Goal: Transaction & Acquisition: Purchase product/service

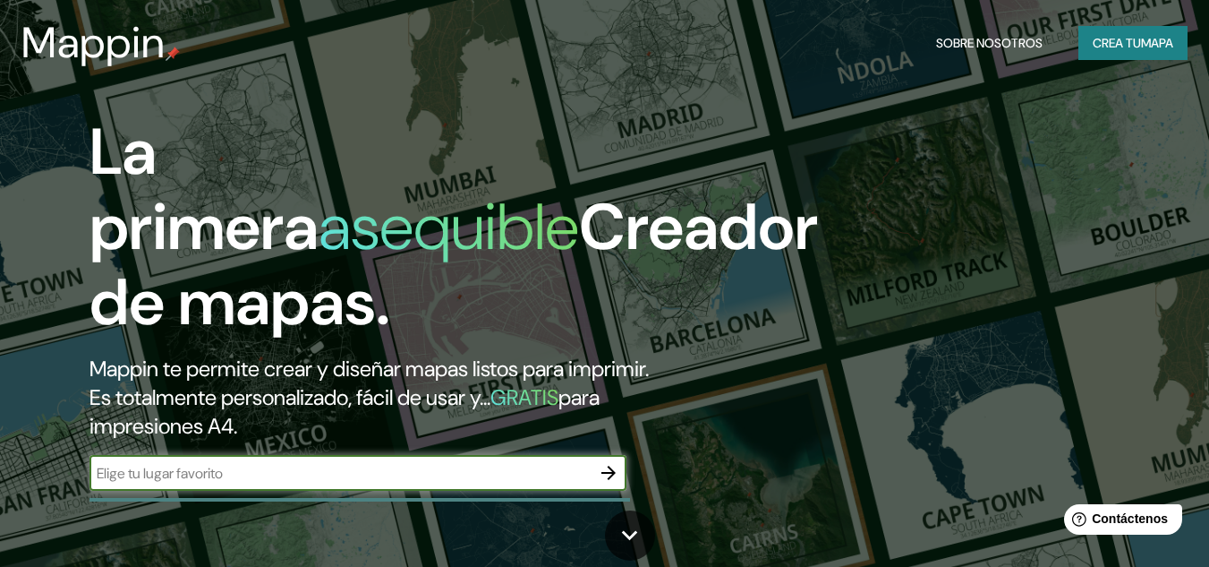
click at [599, 460] on button "button" at bounding box center [609, 473] width 36 height 36
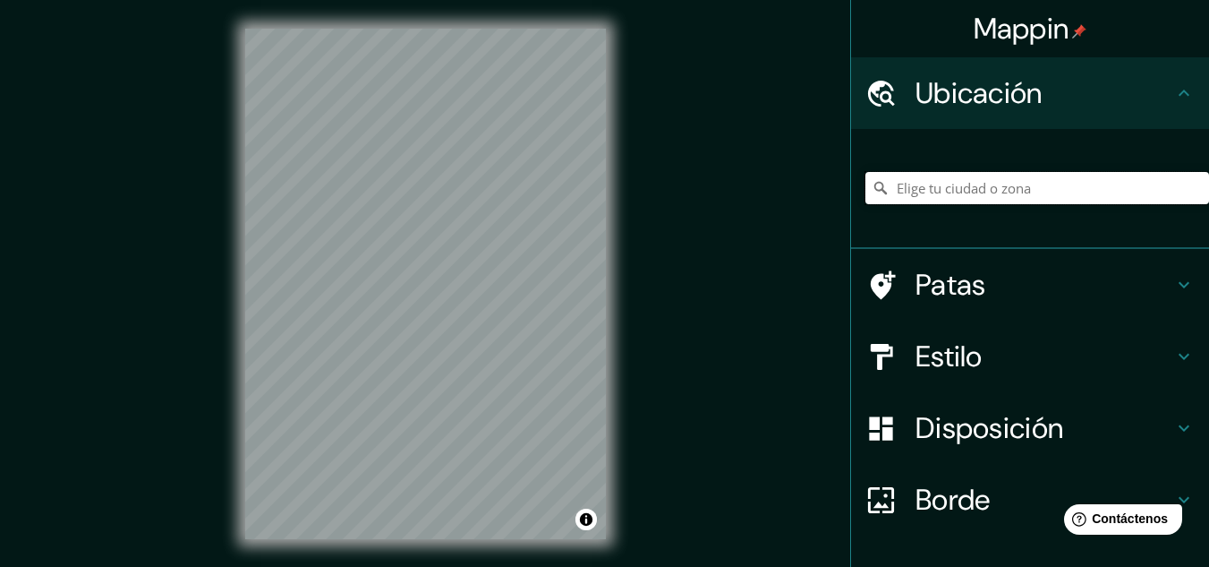
click at [971, 177] on input "Elige tu ciudad o zona" at bounding box center [1038, 188] width 344 height 32
click at [890, 195] on input "Humacao, [US_STATE]" at bounding box center [1038, 188] width 344 height 32
paste input "[GEOGRAPHIC_DATA]"
drag, startPoint x: 877, startPoint y: 192, endPoint x: 1222, endPoint y: 164, distance: 345.8
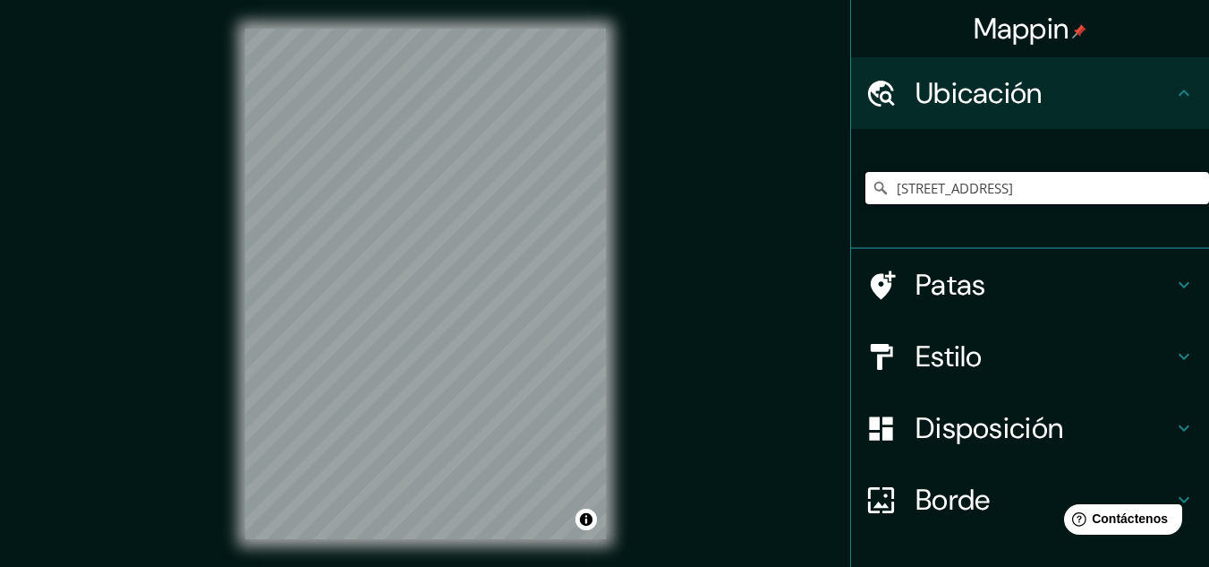
click at [1208, 164] on html "Mappin [GEOGRAPHIC_DATA][STREET_ADDRESS] de concesión municipal [GEOGRAPHIC_DAT…" at bounding box center [604, 283] width 1209 height 567
type input "[STREET_ADDRESS]"
click at [1188, 188] on icon "Claro" at bounding box center [1195, 188] width 14 height 14
paste input "[GEOGRAPHIC_DATA]"
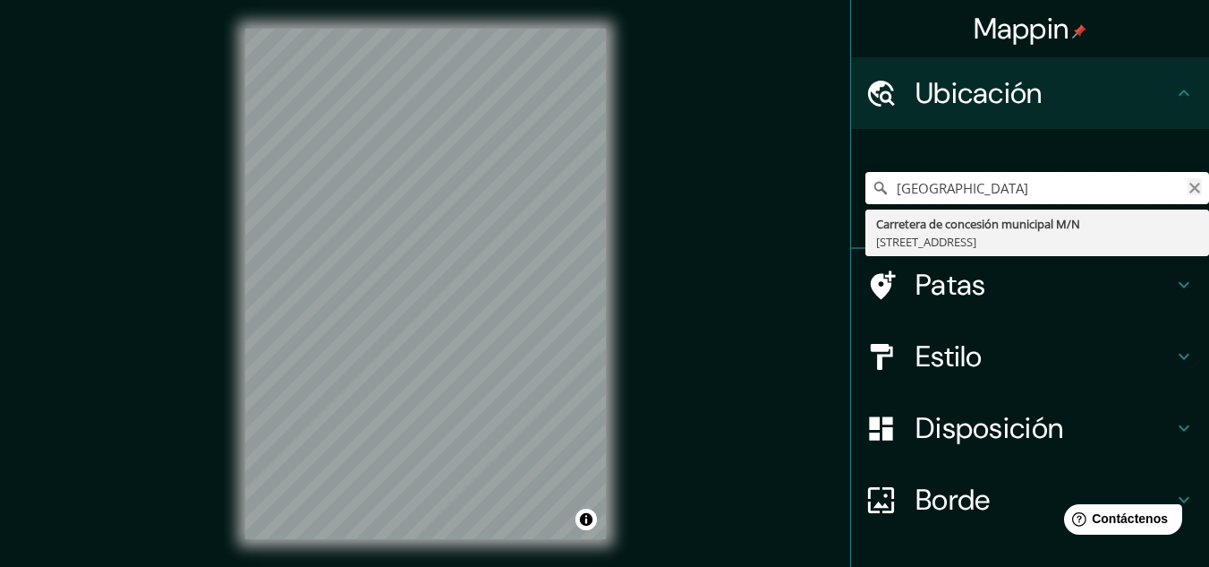
type input "[GEOGRAPHIC_DATA]"
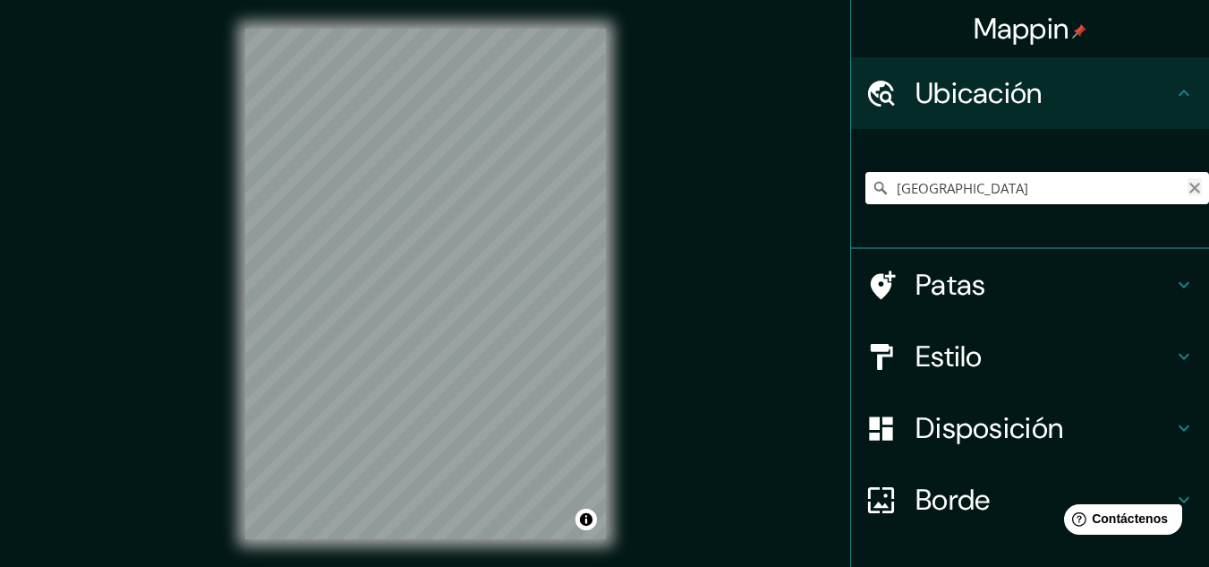
click at [1190, 192] on icon "Claro" at bounding box center [1195, 188] width 11 height 11
paste input "0DB57792D03A5C5E760B"
type input "0DB57792D03A5C5E760B"
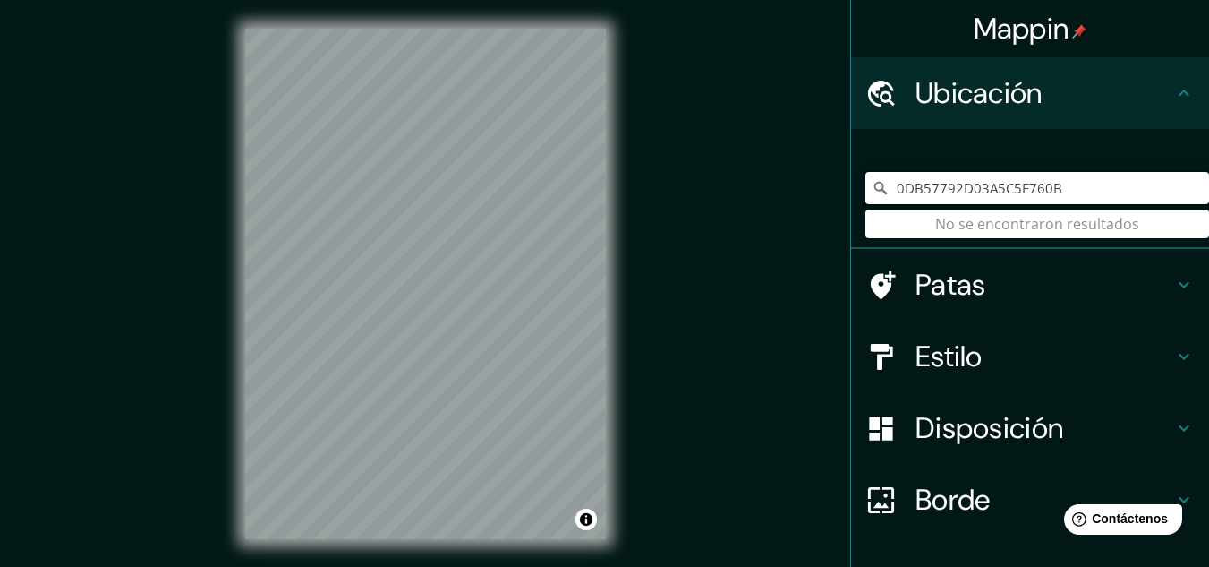
drag, startPoint x: 1068, startPoint y: 184, endPoint x: 767, endPoint y: 222, distance: 303.1
click at [767, 222] on div "Mappin Ubicación 0DB57792D03A5C5E760B No se encontraron resultados Patas Estilo…" at bounding box center [604, 298] width 1209 height 596
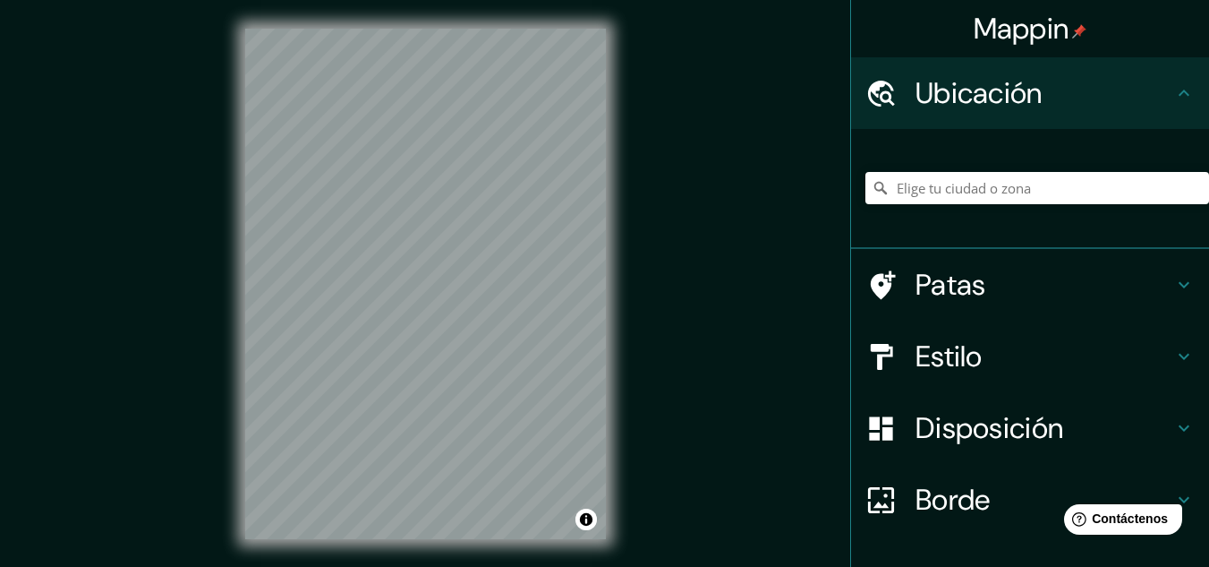
click at [990, 296] on h4 "Patas" at bounding box center [1045, 285] width 258 height 36
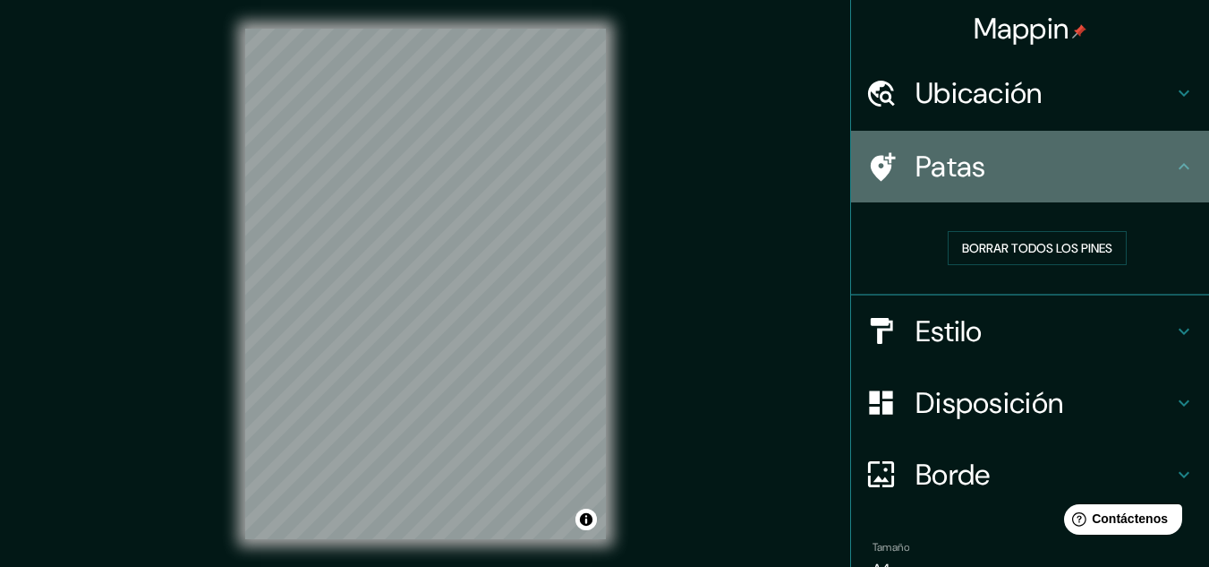
click at [1106, 171] on h4 "Patas" at bounding box center [1045, 167] width 258 height 36
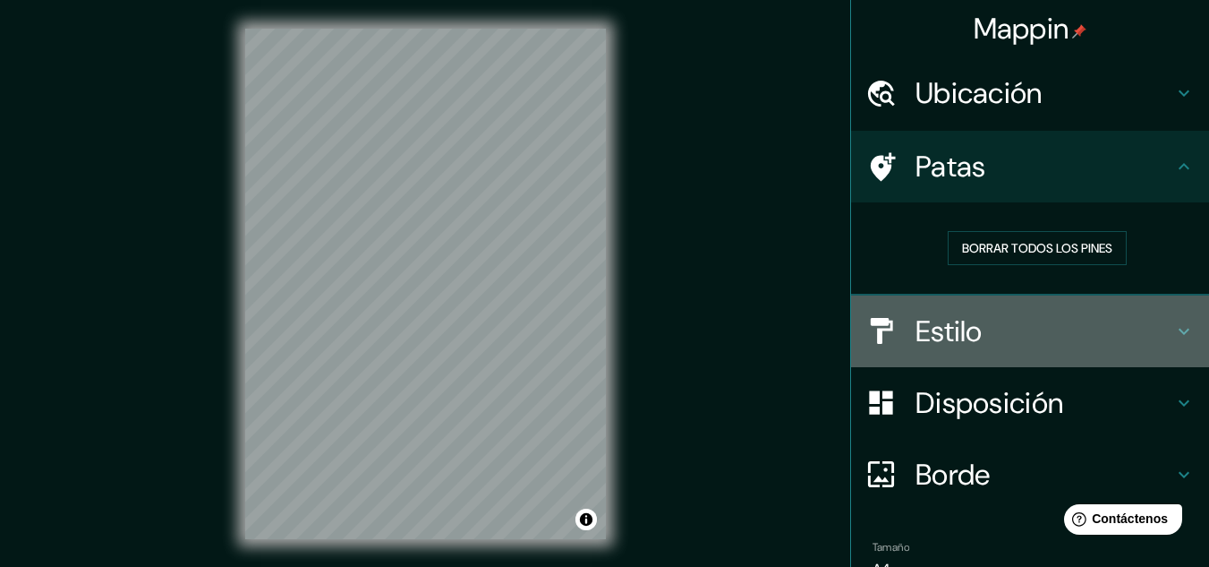
click at [1010, 330] on h4 "Estilo" at bounding box center [1045, 331] width 258 height 36
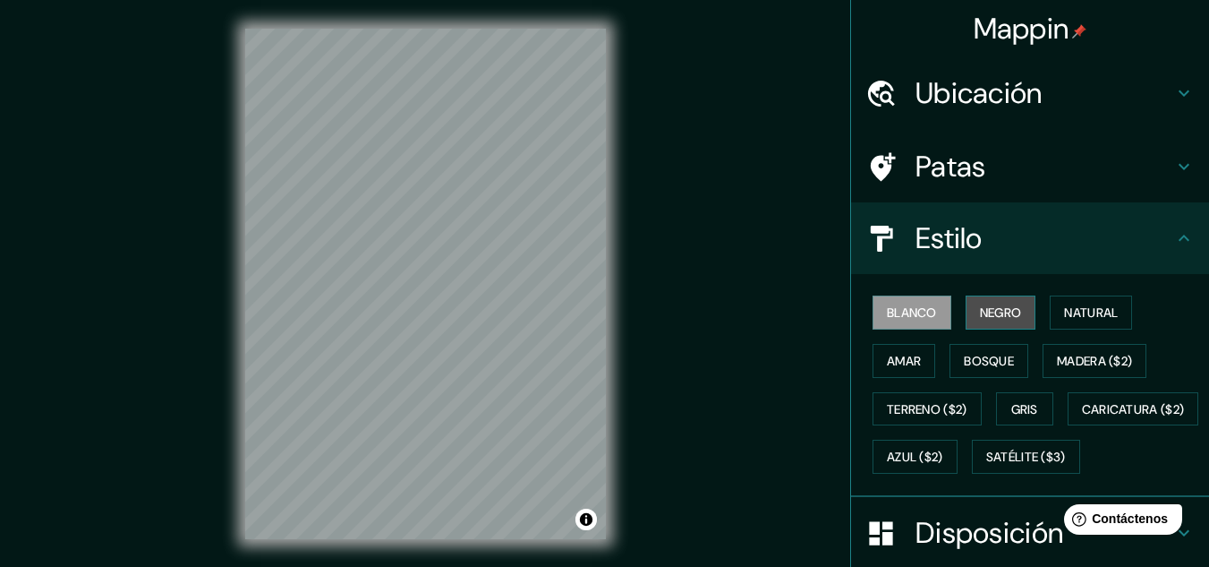
click at [1006, 320] on font "Negro" at bounding box center [1001, 312] width 42 height 16
click at [930, 315] on button "Blanco" at bounding box center [912, 312] width 79 height 34
click at [986, 465] on font "Satélite ($3)" at bounding box center [1026, 457] width 80 height 16
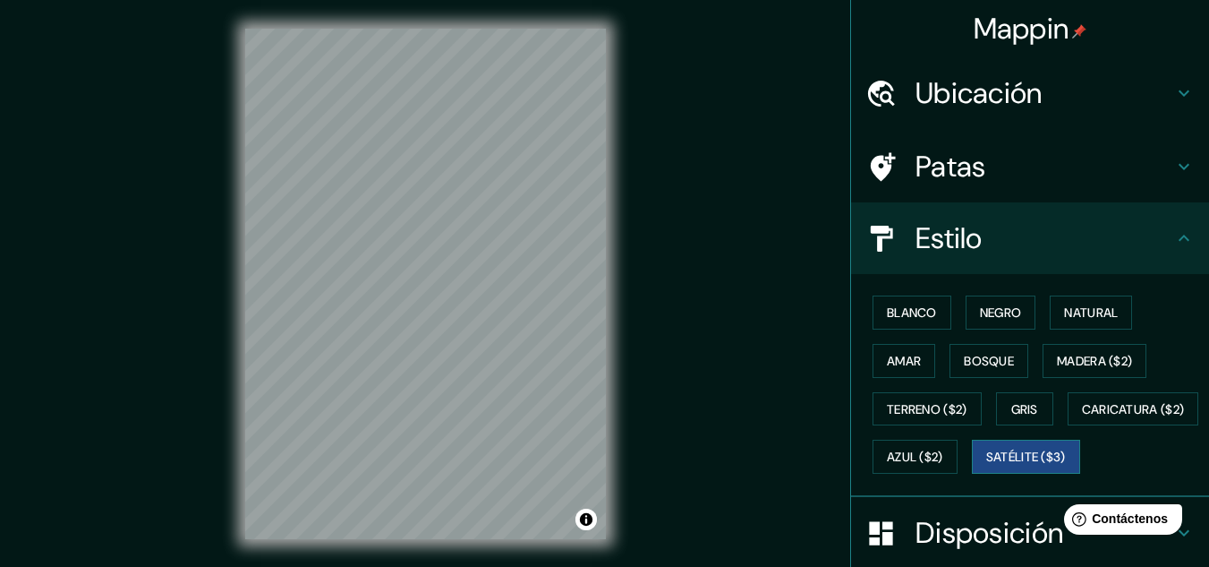
click at [986, 465] on font "Satélite ($3)" at bounding box center [1026, 457] width 80 height 16
click at [1020, 382] on div "Blanco Negro Natural [PERSON_NAME] ($2) Terreno ($2) Gris Caricatura ($2) Azul …" at bounding box center [1038, 384] width 344 height 192
click at [1012, 406] on font "Gris" at bounding box center [1025, 409] width 27 height 16
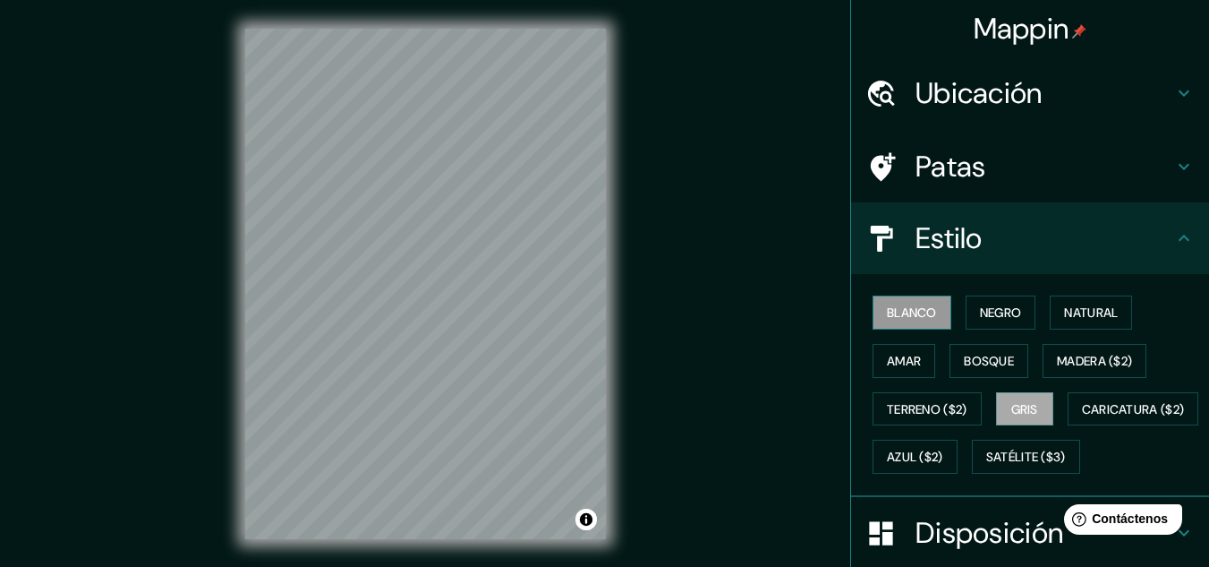
click at [907, 319] on font "Blanco" at bounding box center [912, 312] width 50 height 16
click at [1019, 320] on button "Negro" at bounding box center [1001, 312] width 71 height 34
click at [1127, 312] on div "Blanco Negro Natural [PERSON_NAME] ($2) Terreno ($2) Gris Caricatura ($2) Azul …" at bounding box center [1038, 384] width 344 height 192
click at [899, 311] on font "Blanco" at bounding box center [912, 312] width 50 height 16
click at [1143, 239] on h4 "Estilo" at bounding box center [1045, 238] width 258 height 36
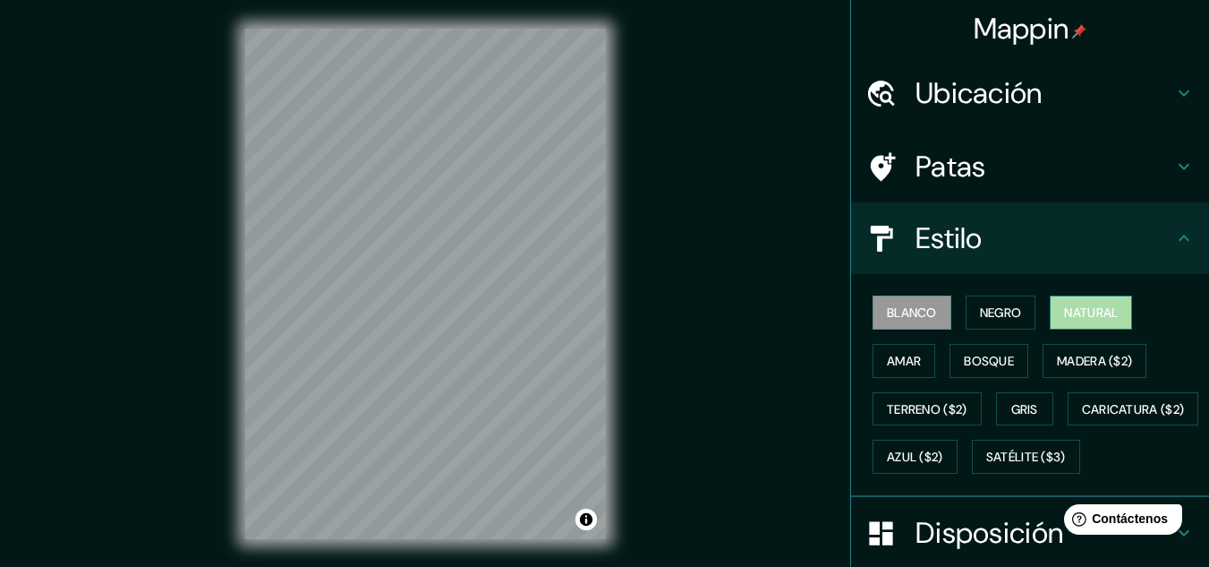
click at [1089, 320] on font "Natural" at bounding box center [1091, 312] width 54 height 16
click at [912, 316] on font "Blanco" at bounding box center [912, 312] width 50 height 16
click at [995, 313] on font "Negro" at bounding box center [1001, 312] width 42 height 16
click at [1079, 314] on font "Natural" at bounding box center [1091, 312] width 54 height 16
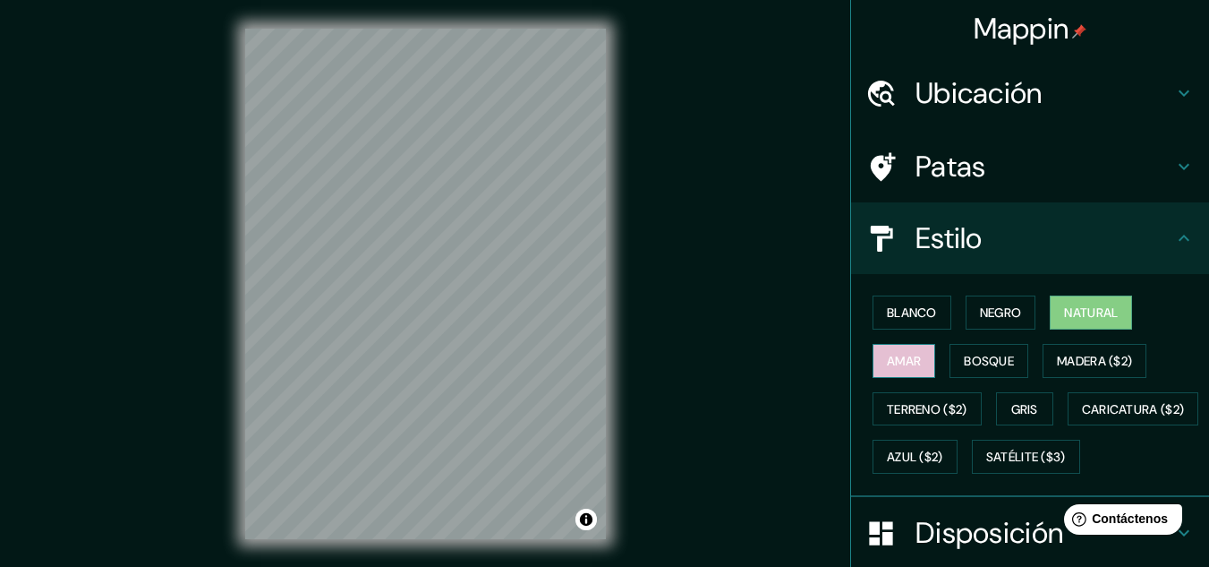
click at [891, 363] on font "Amar" at bounding box center [904, 361] width 34 height 16
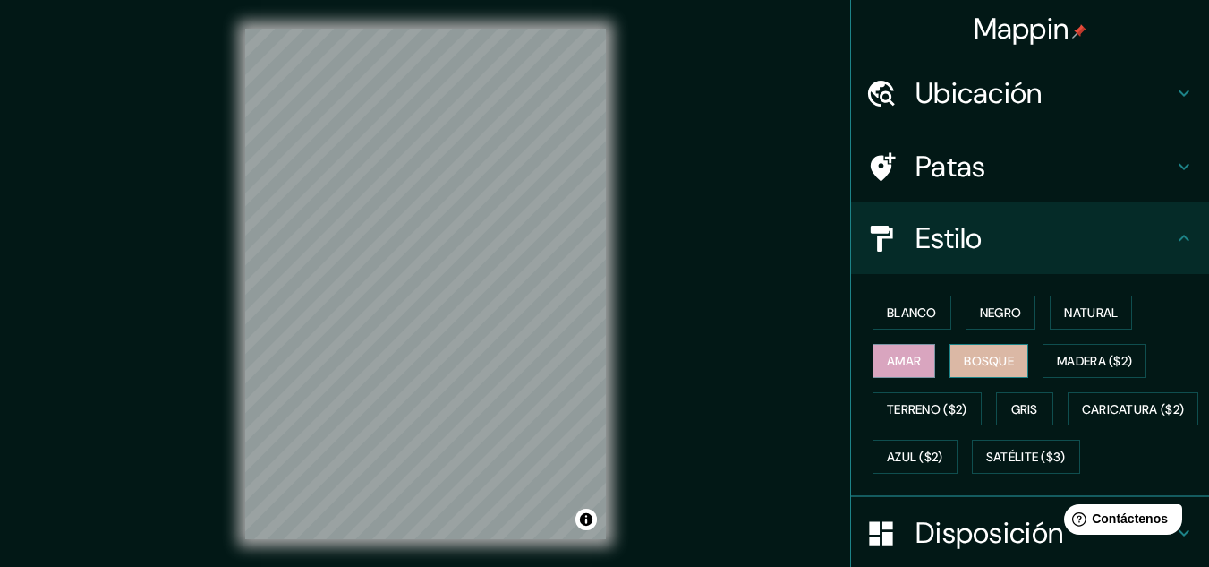
click at [985, 369] on font "Bosque" at bounding box center [989, 360] width 50 height 23
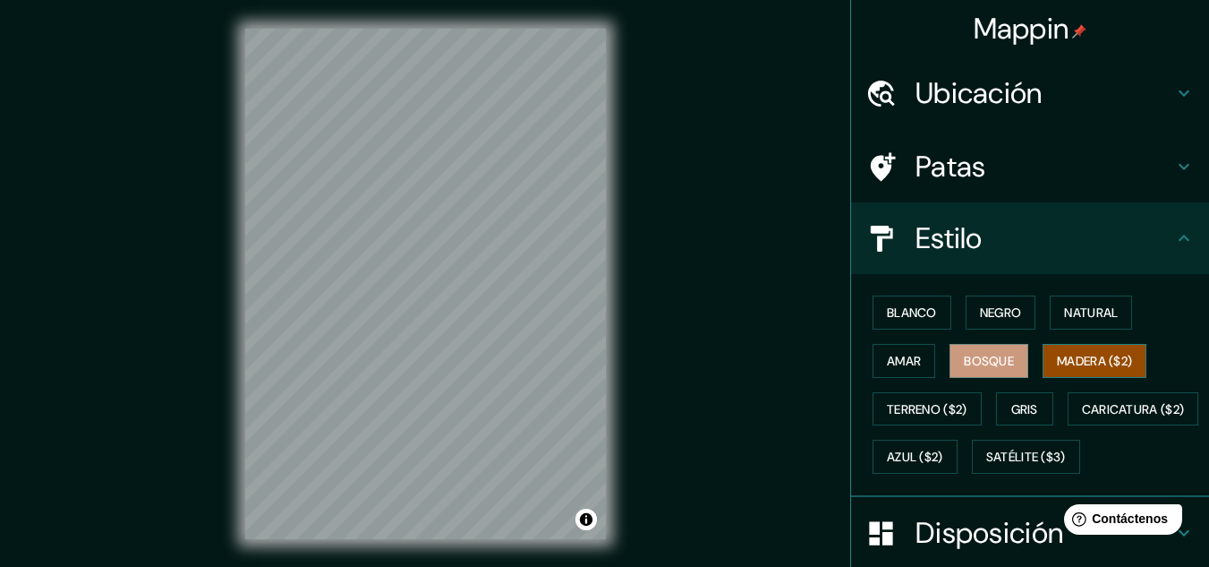
click at [1102, 365] on font "Madera ($2)" at bounding box center [1094, 361] width 75 height 16
click at [1012, 410] on font "Gris" at bounding box center [1025, 409] width 27 height 16
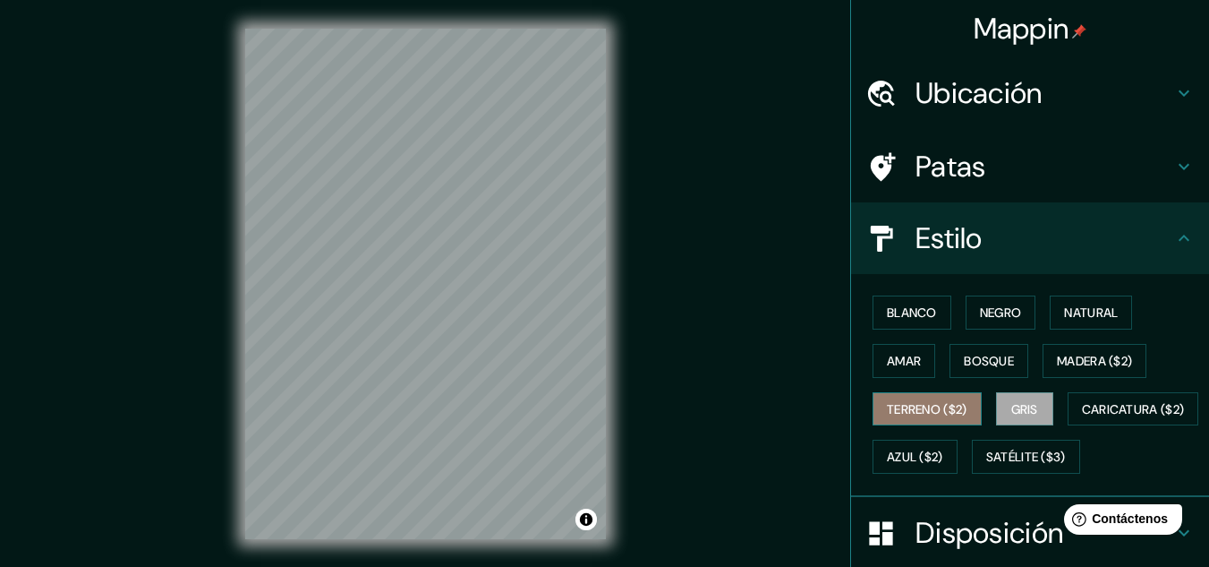
click at [933, 408] on font "Terreno ($2)" at bounding box center [927, 409] width 81 height 16
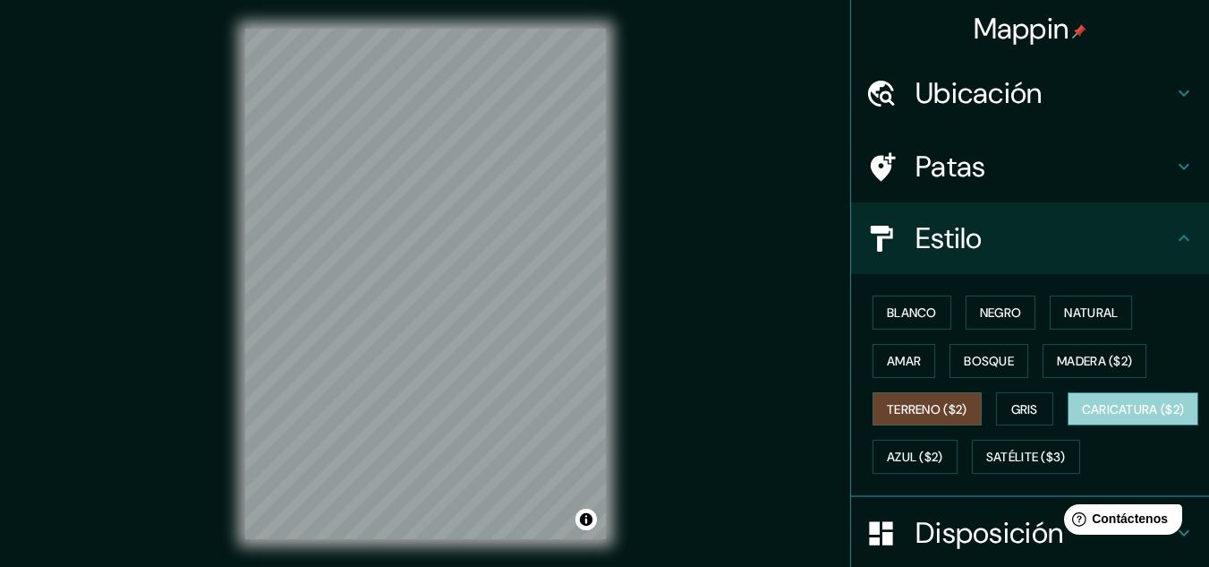
click at [1082, 417] on font "Caricatura ($2)" at bounding box center [1133, 409] width 103 height 16
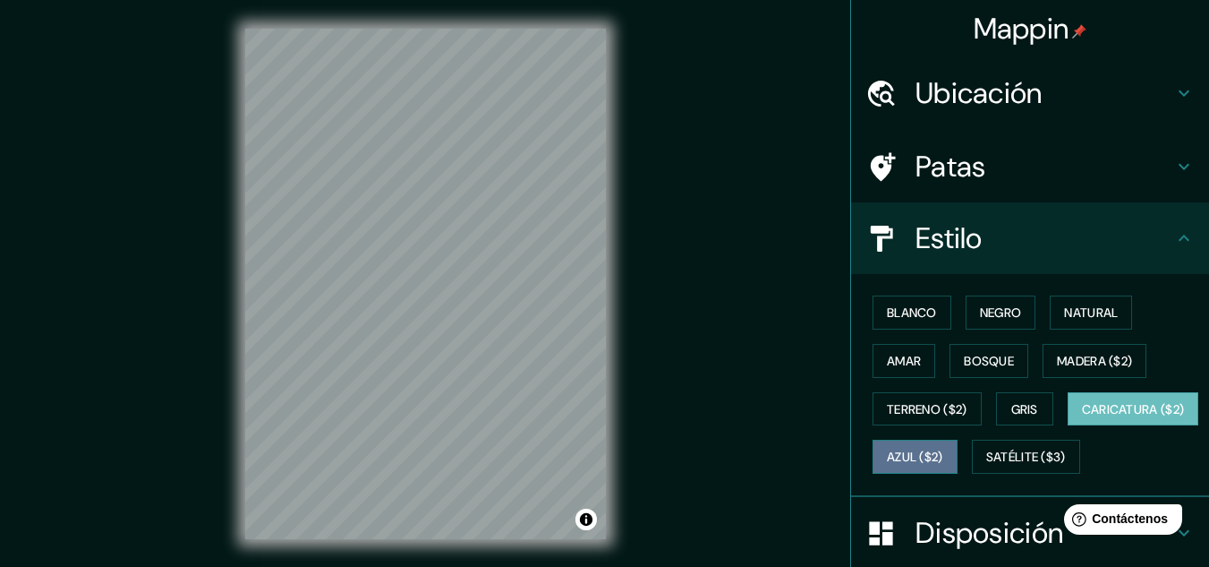
click at [944, 456] on font "Azul ($2)" at bounding box center [915, 457] width 56 height 16
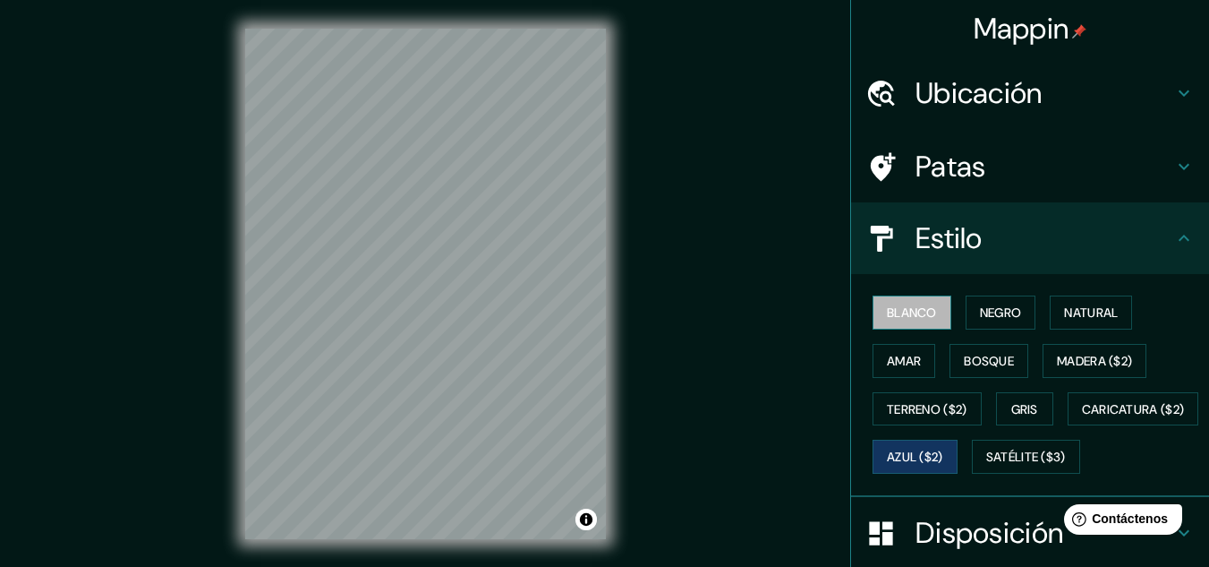
click at [905, 315] on font "Blanco" at bounding box center [912, 312] width 50 height 16
click at [1012, 311] on font "Negro" at bounding box center [1001, 312] width 42 height 16
click at [887, 320] on font "Blanco" at bounding box center [912, 312] width 50 height 16
click at [975, 118] on div "Ubicación" at bounding box center [1030, 93] width 358 height 72
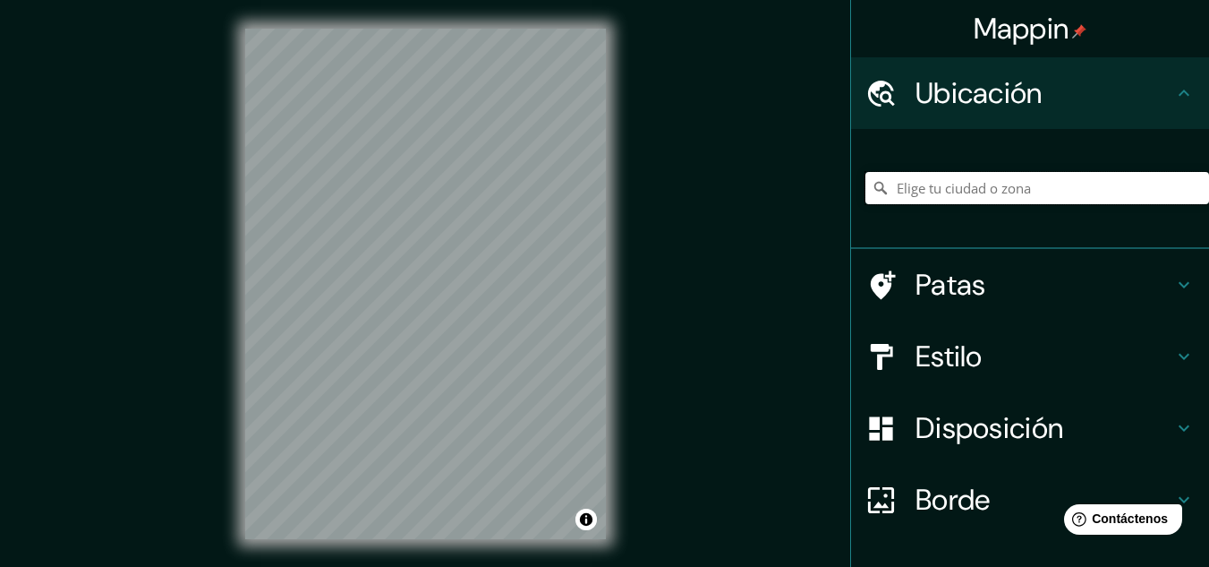
click at [942, 197] on input "Elige tu ciudad o zona" at bounding box center [1038, 188] width 344 height 32
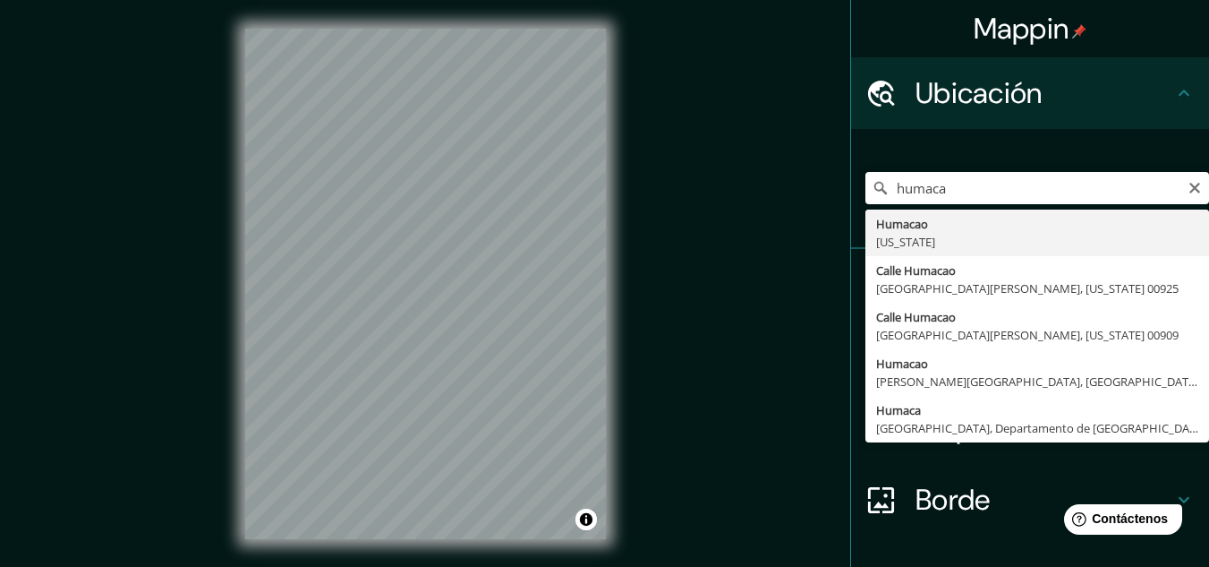
type input "Humacao, [US_STATE]"
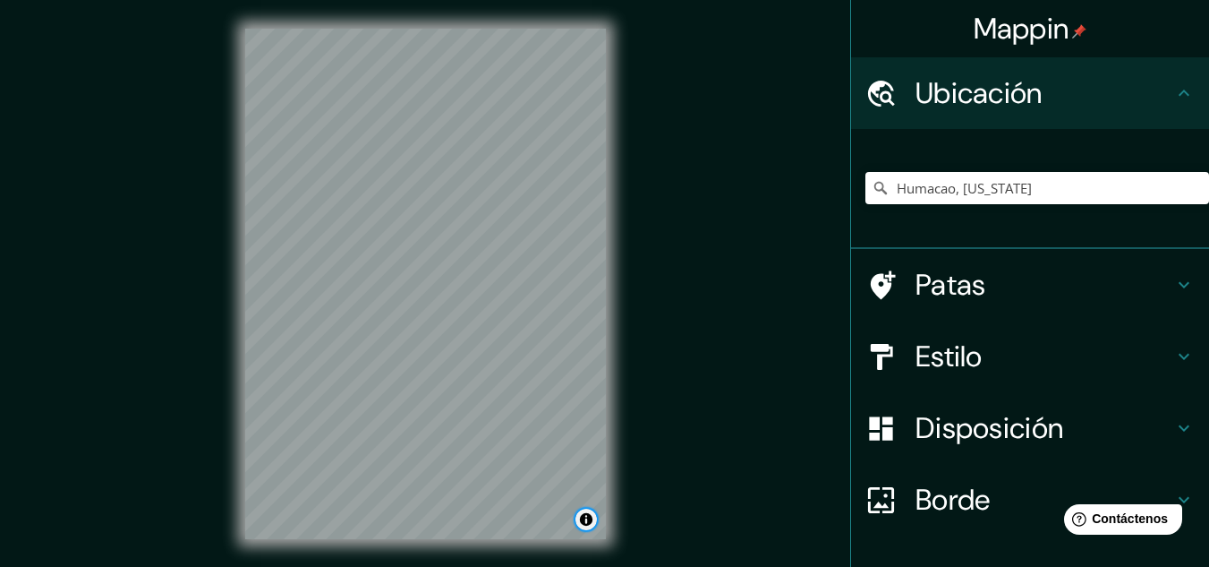
click at [595, 521] on button "Activar o desactivar atribución" at bounding box center [586, 518] width 21 height 21
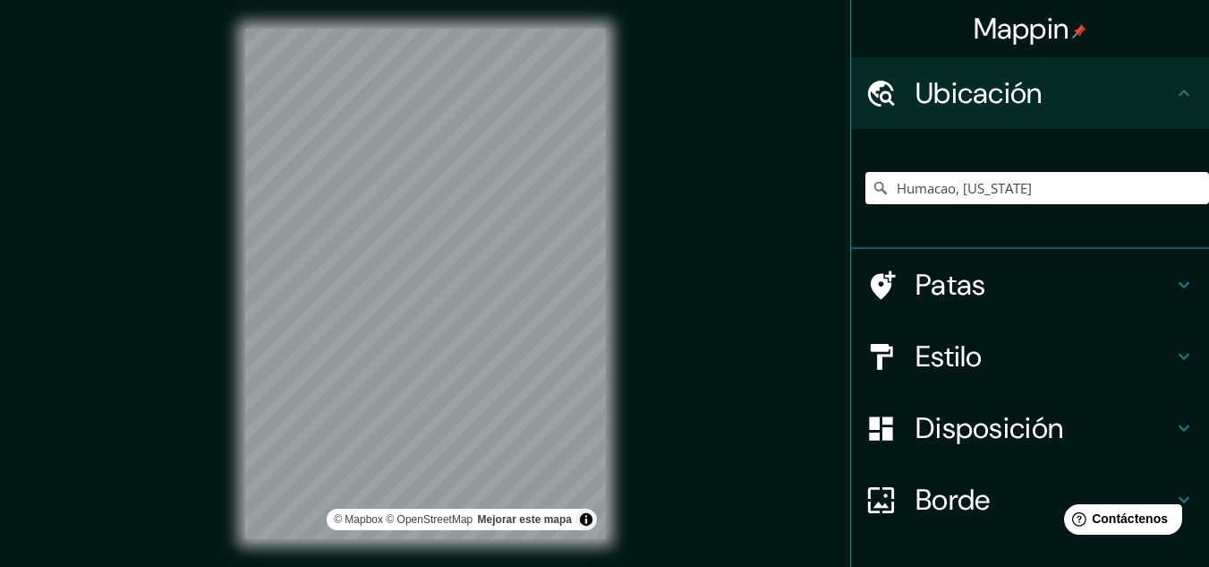
click at [726, 434] on div "Mappin Ubicación Humacao, [US_STATE] Patas Estilo Disposición Borde Elige un bo…" at bounding box center [604, 298] width 1209 height 596
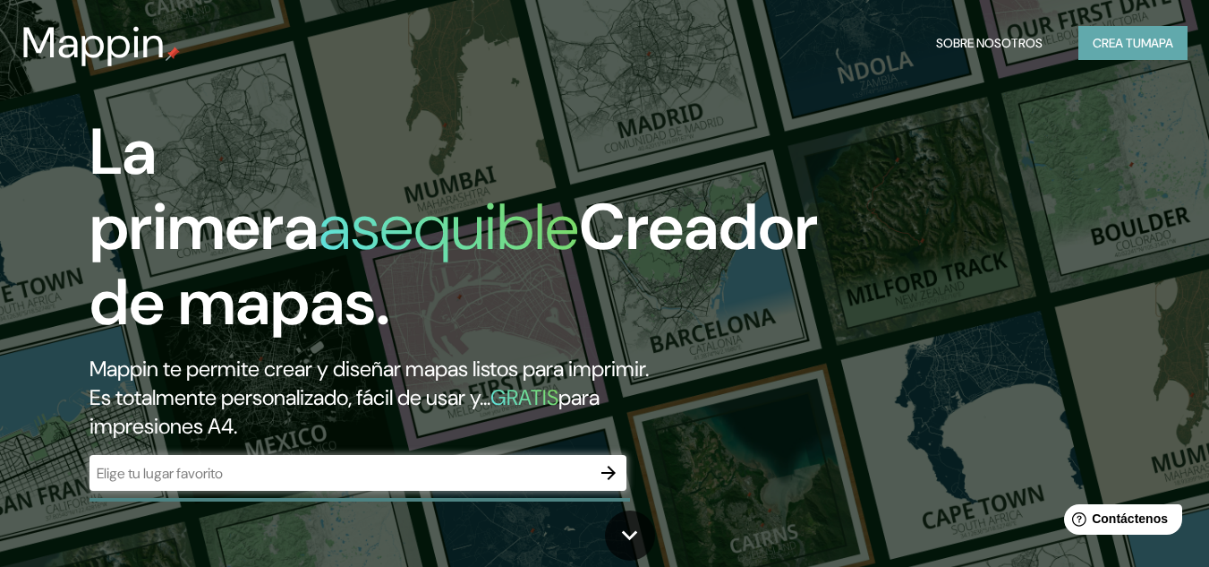
click at [1106, 50] on font "Crea tu" at bounding box center [1117, 43] width 48 height 16
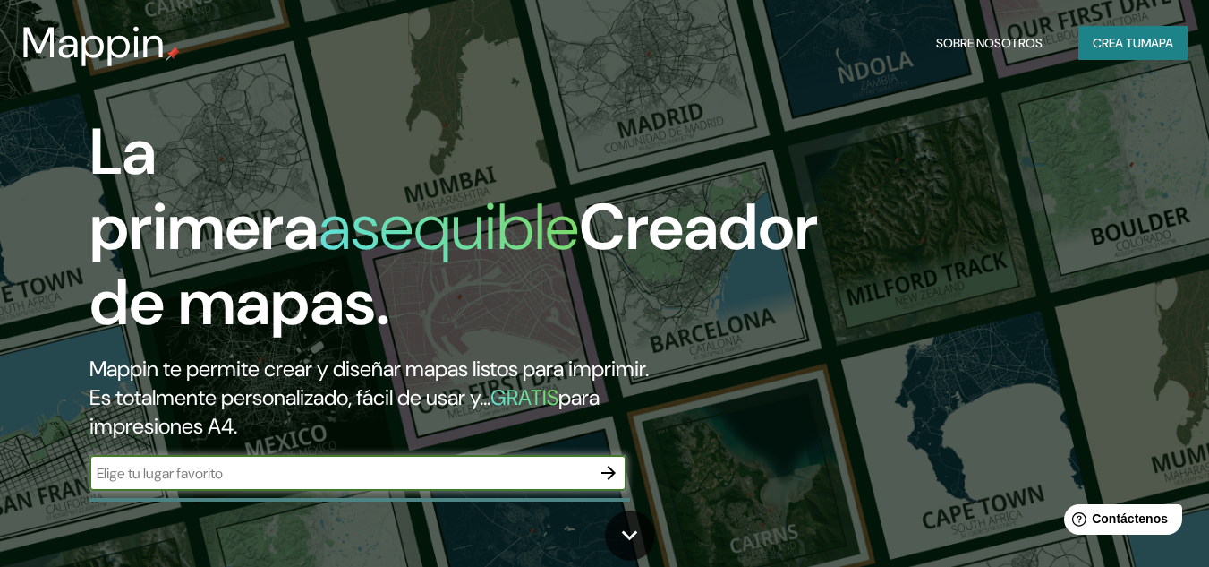
click at [573, 473] on input "text" at bounding box center [340, 473] width 501 height 21
click at [629, 522] on icon at bounding box center [629, 534] width 31 height 31
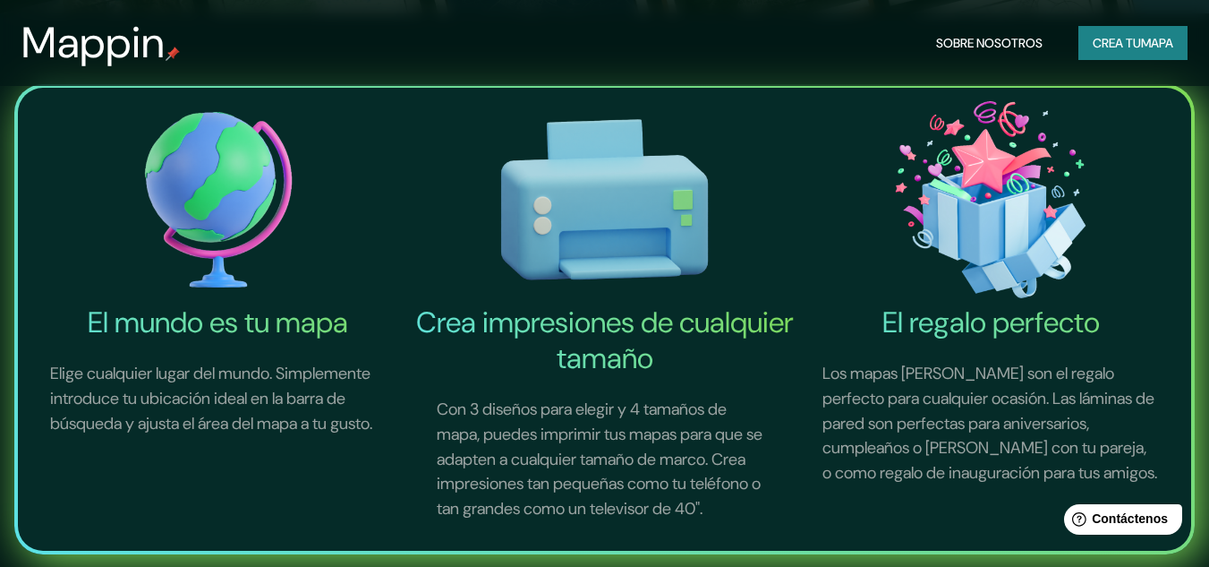
scroll to position [567, 0]
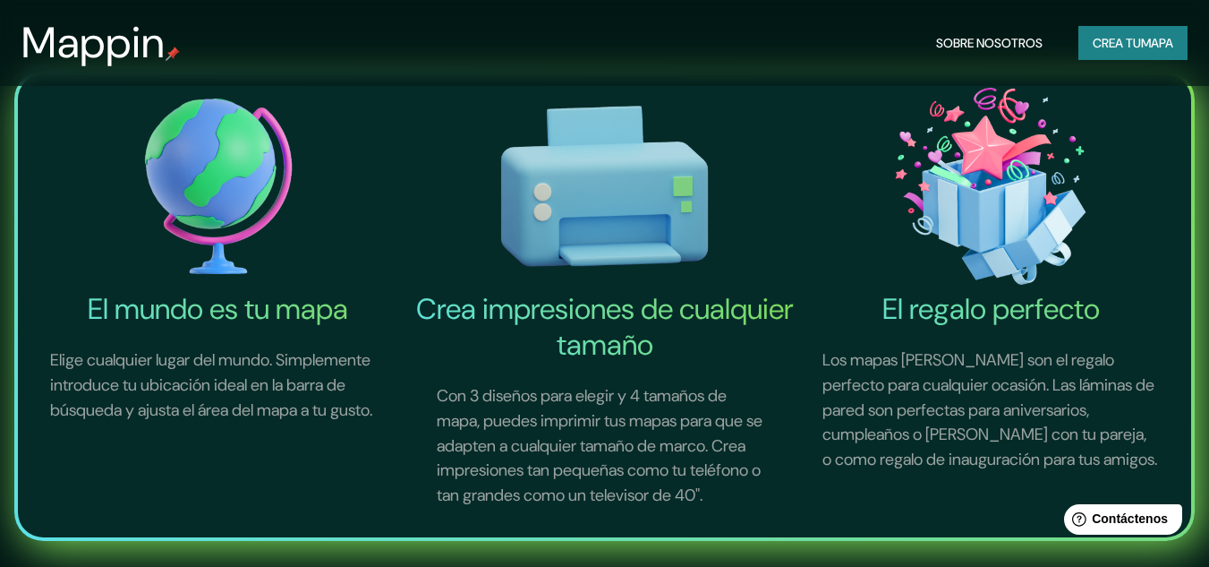
click at [226, 180] on img at bounding box center [219, 185] width 380 height 209
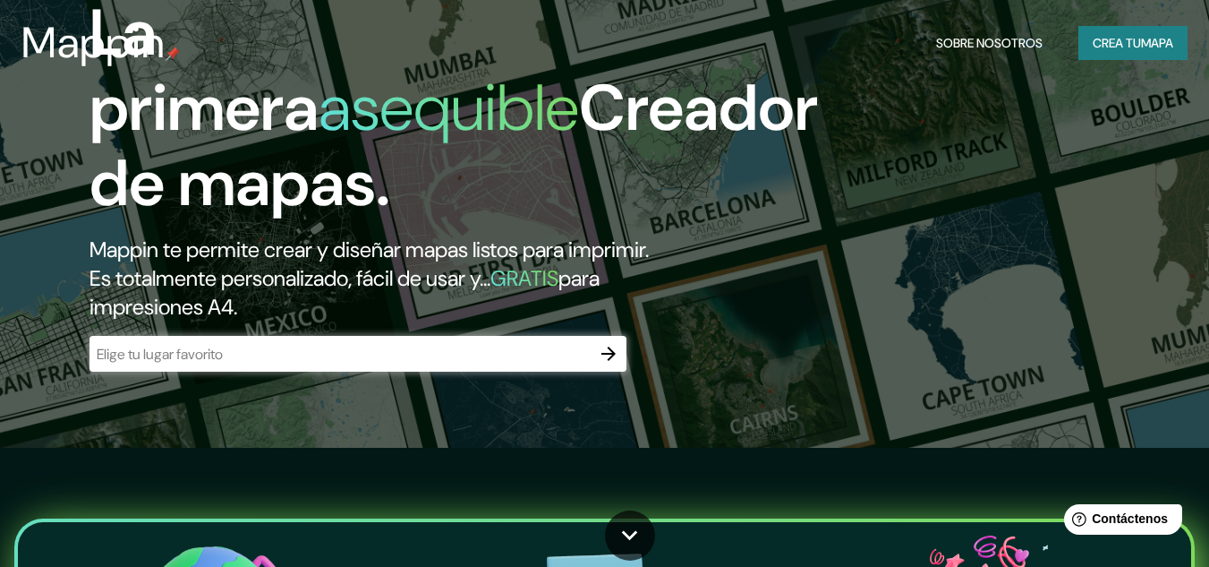
scroll to position [0, 0]
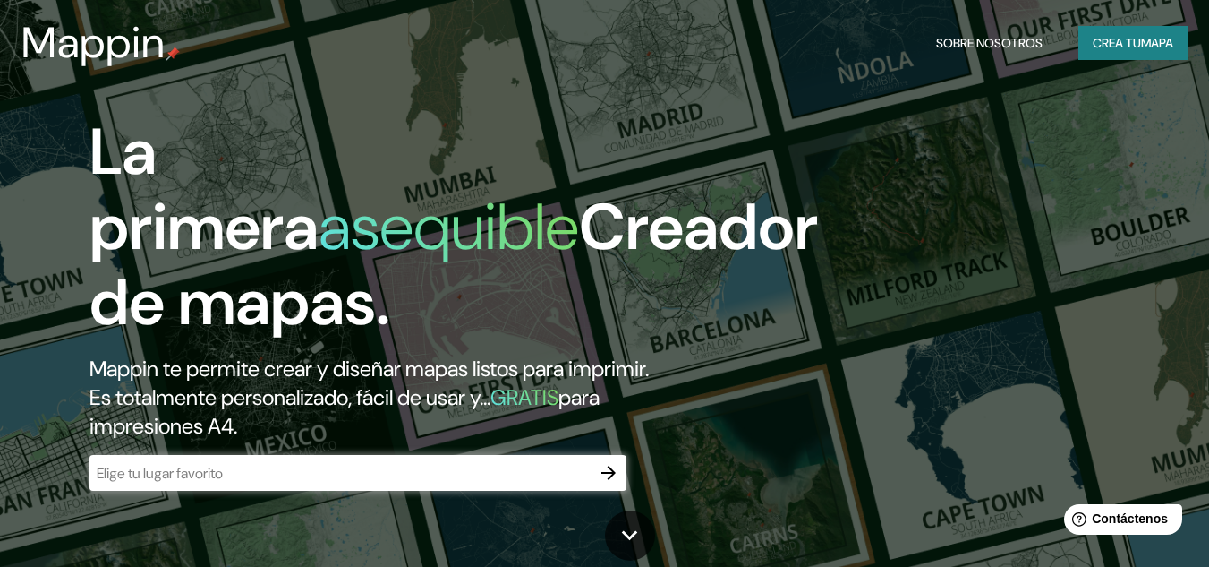
click at [1004, 48] on font "Sobre nosotros" at bounding box center [989, 43] width 107 height 16
click at [1117, 47] on font "Crea tu" at bounding box center [1117, 43] width 48 height 16
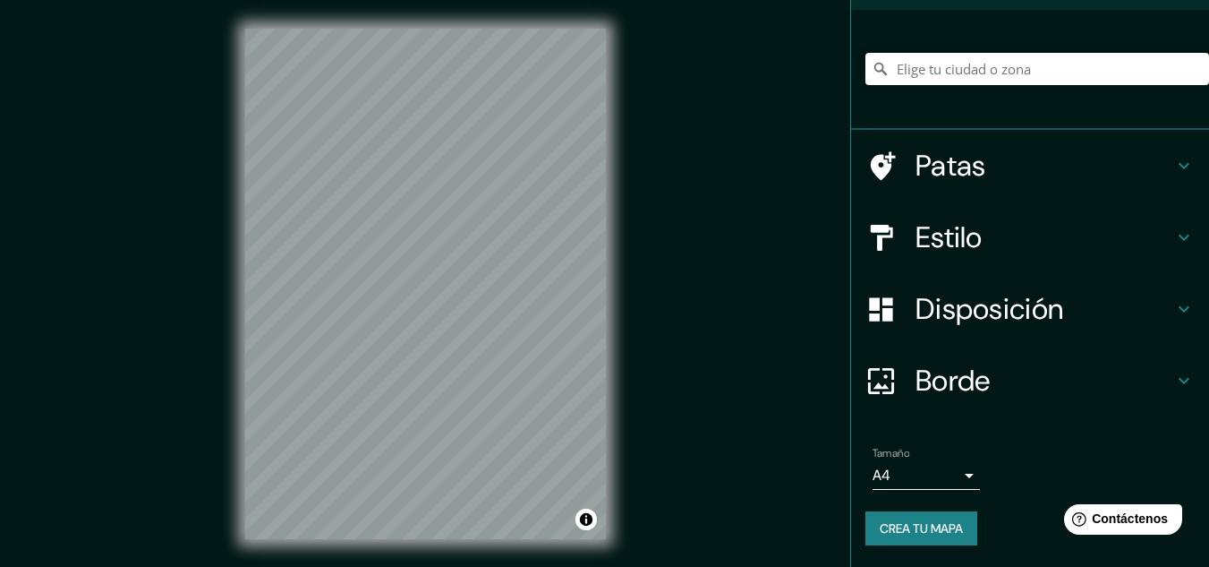
click at [986, 393] on h4 "Borde" at bounding box center [1045, 381] width 258 height 36
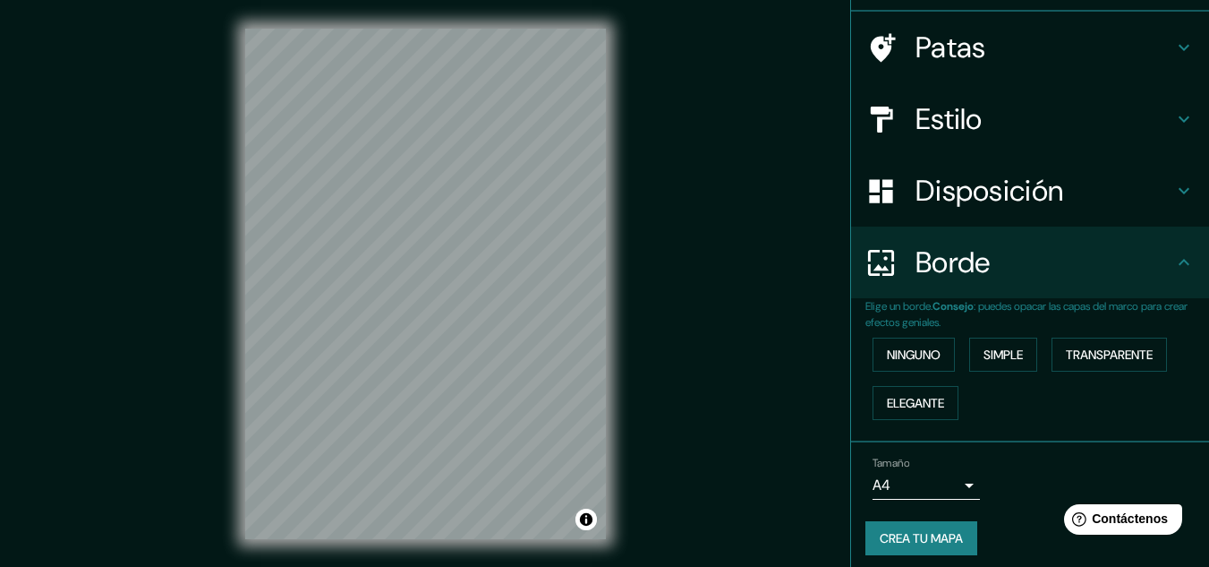
scroll to position [119, 0]
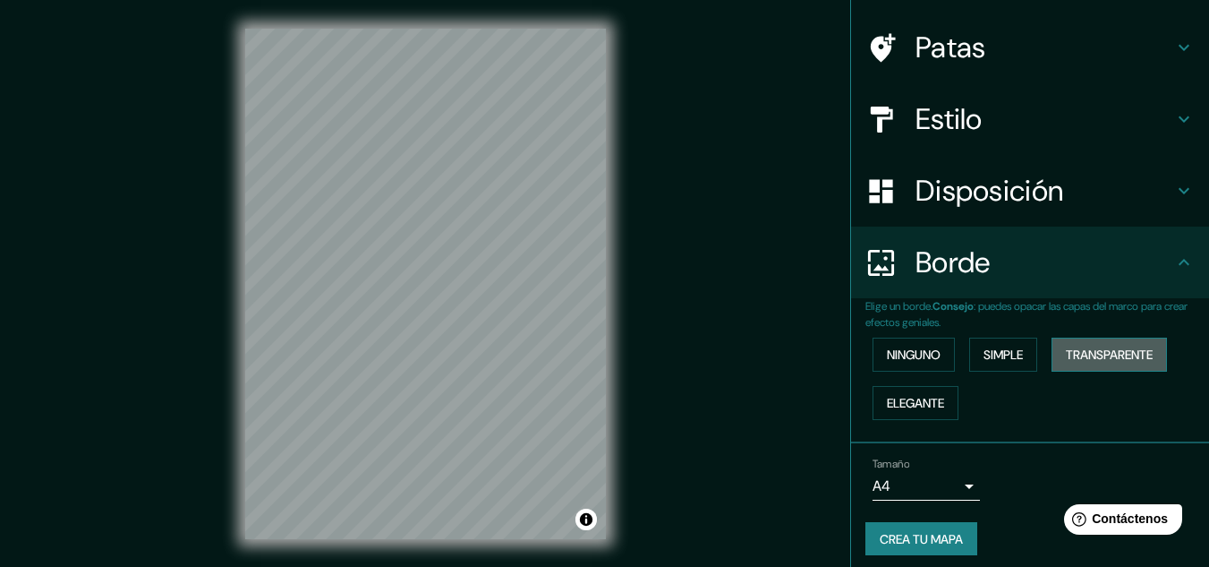
click at [1093, 365] on button "Transparente" at bounding box center [1109, 354] width 115 height 34
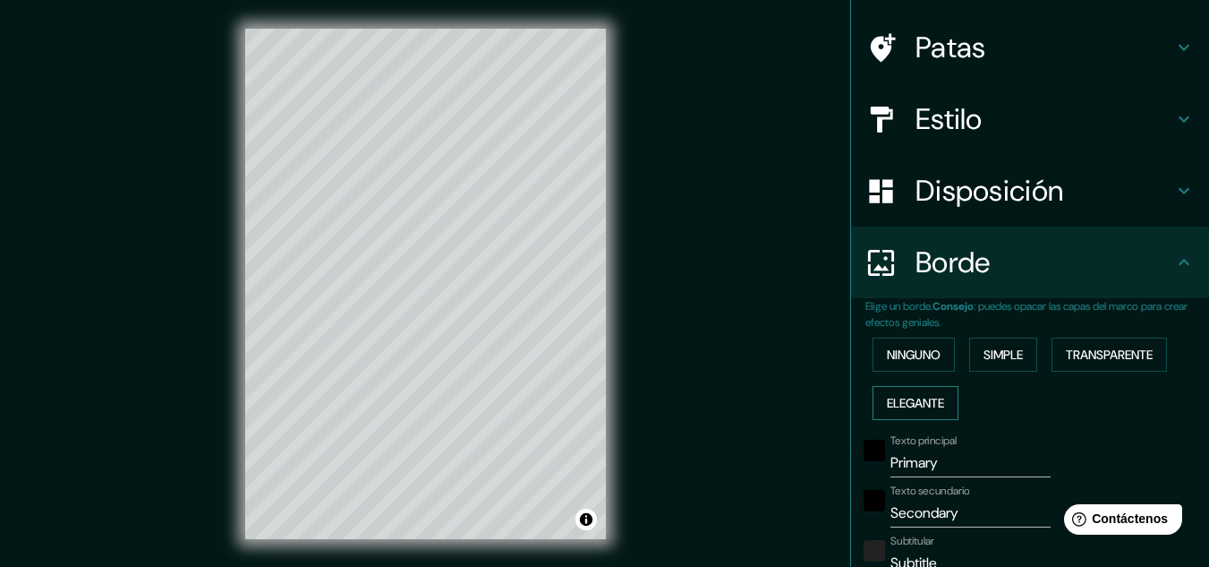
click at [922, 403] on font "Elegante" at bounding box center [915, 403] width 57 height 16
click at [911, 357] on font "Ninguno" at bounding box center [914, 354] width 54 height 16
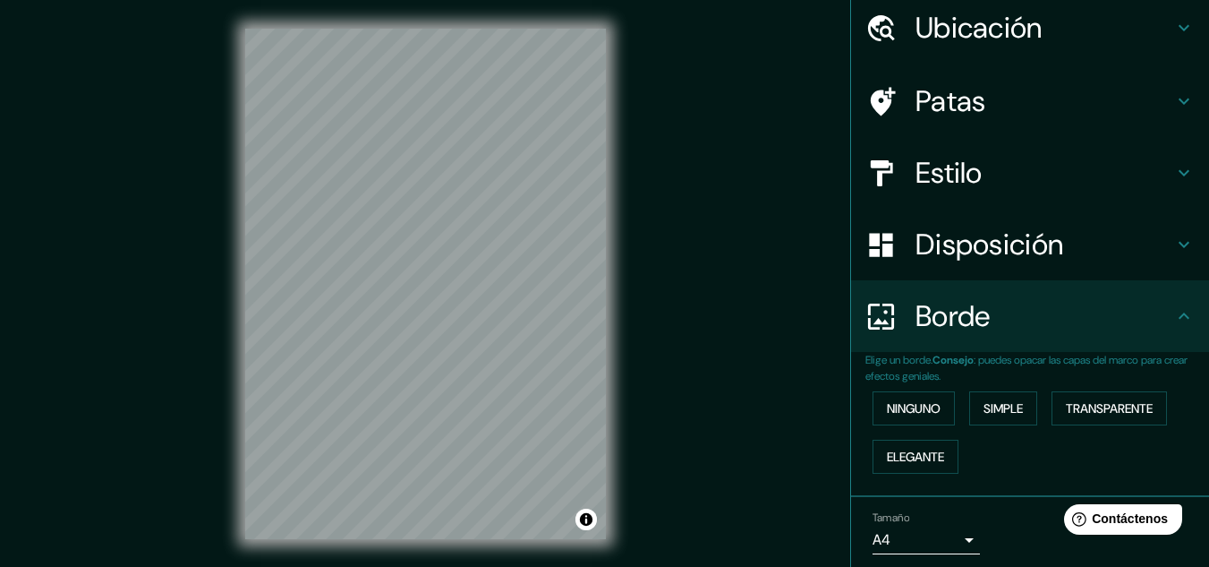
scroll to position [0, 0]
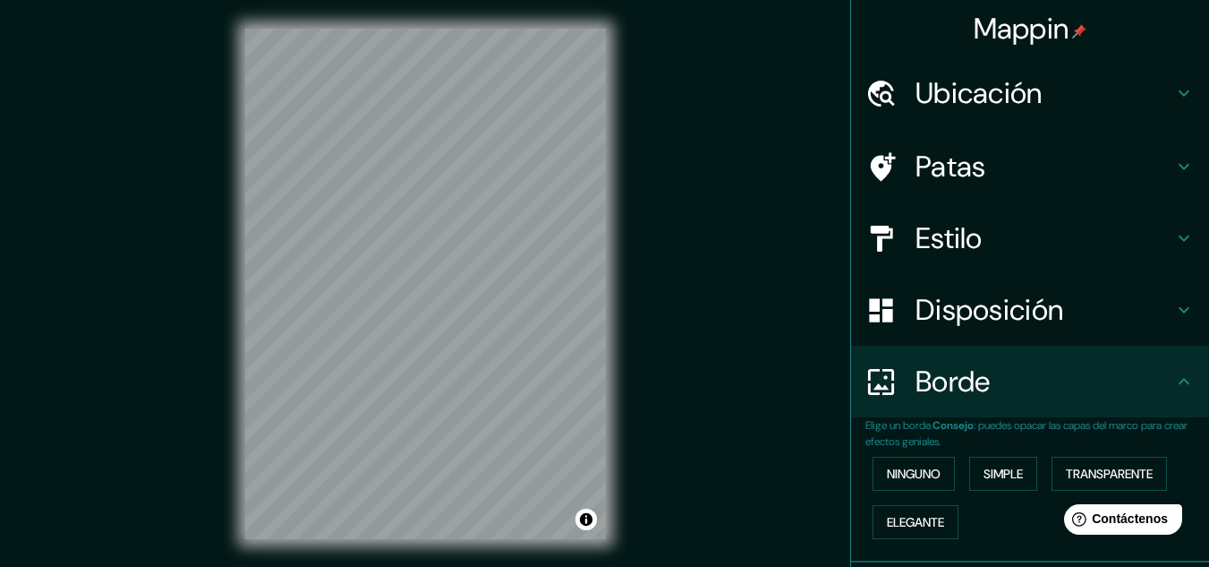
click at [1066, 400] on div "Borde" at bounding box center [1030, 382] width 358 height 72
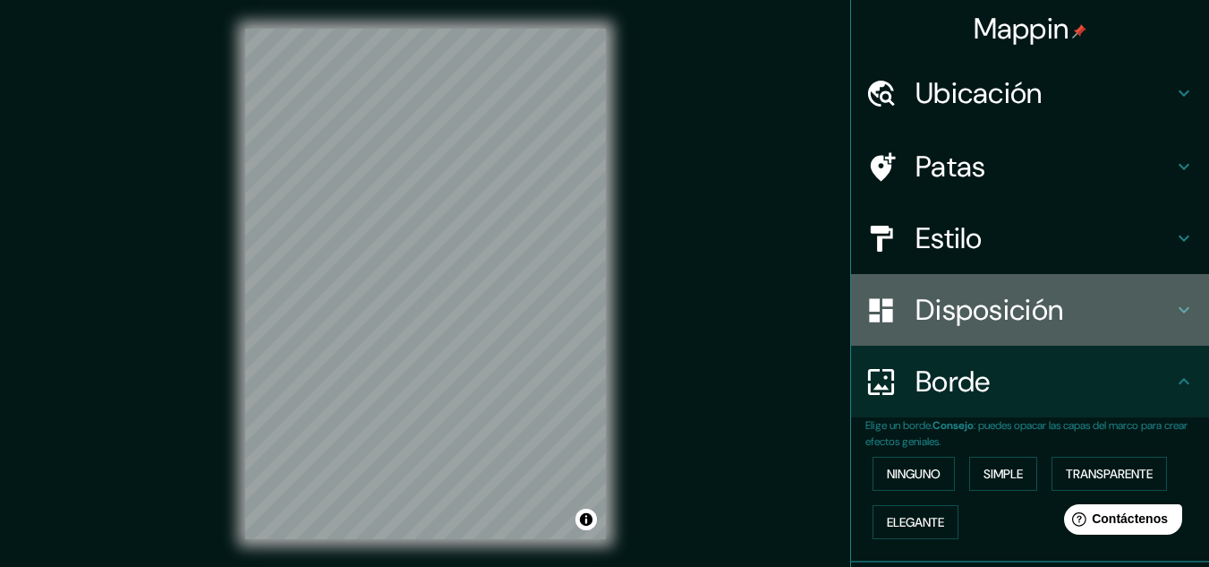
click at [1106, 315] on h4 "Disposición" at bounding box center [1045, 310] width 258 height 36
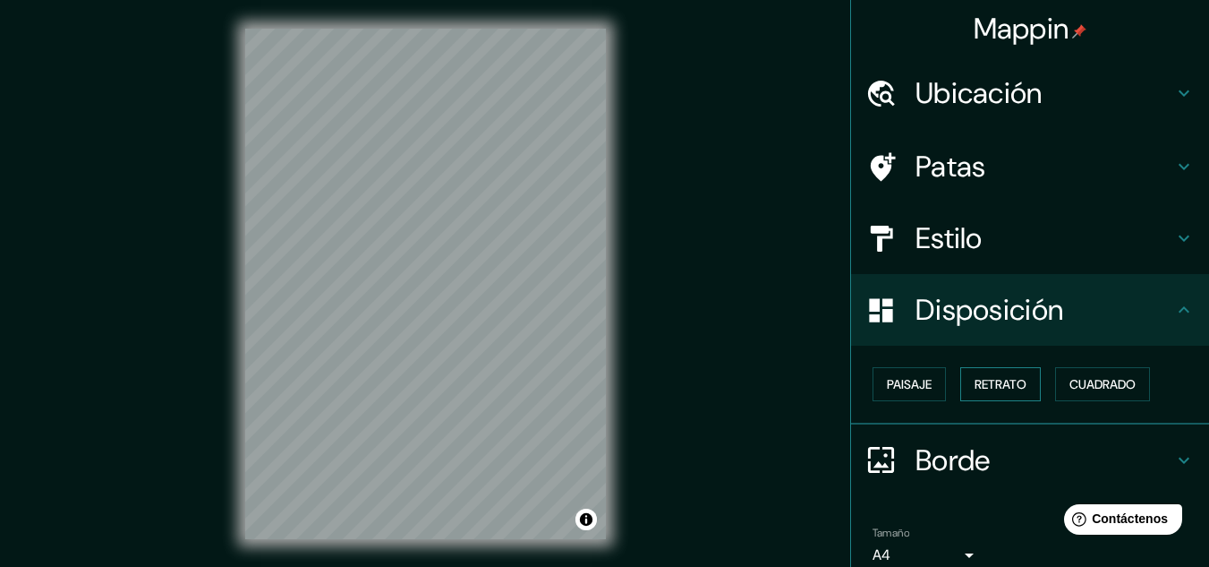
click at [995, 389] on font "Retrato" at bounding box center [1001, 384] width 52 height 16
click at [900, 380] on font "Paisaje" at bounding box center [909, 384] width 45 height 16
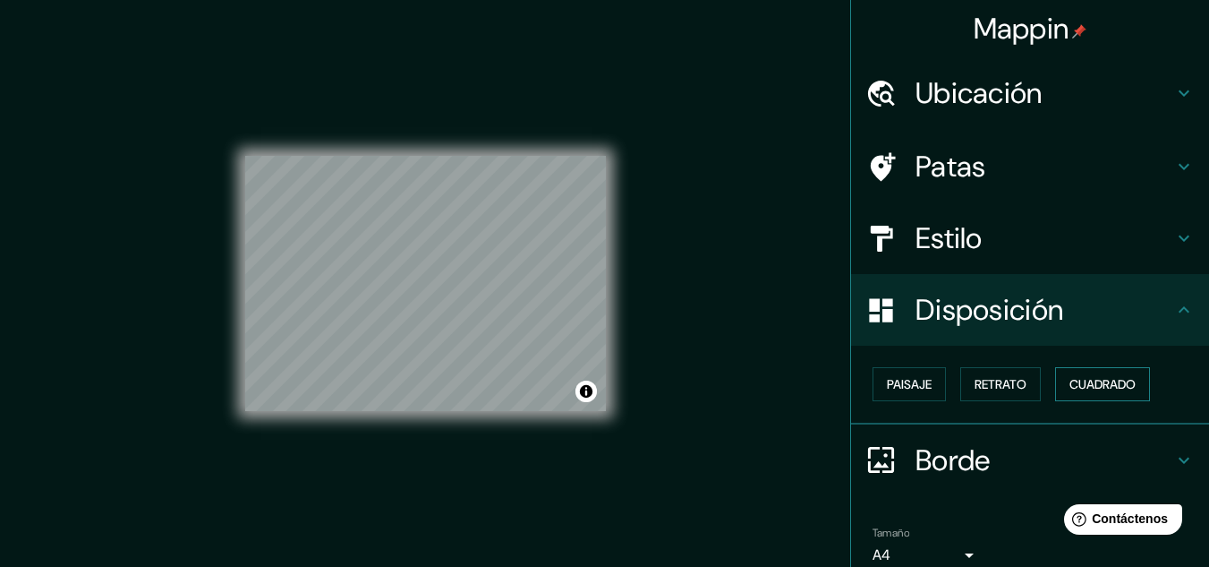
click at [1090, 384] on font "Cuadrado" at bounding box center [1103, 384] width 66 height 16
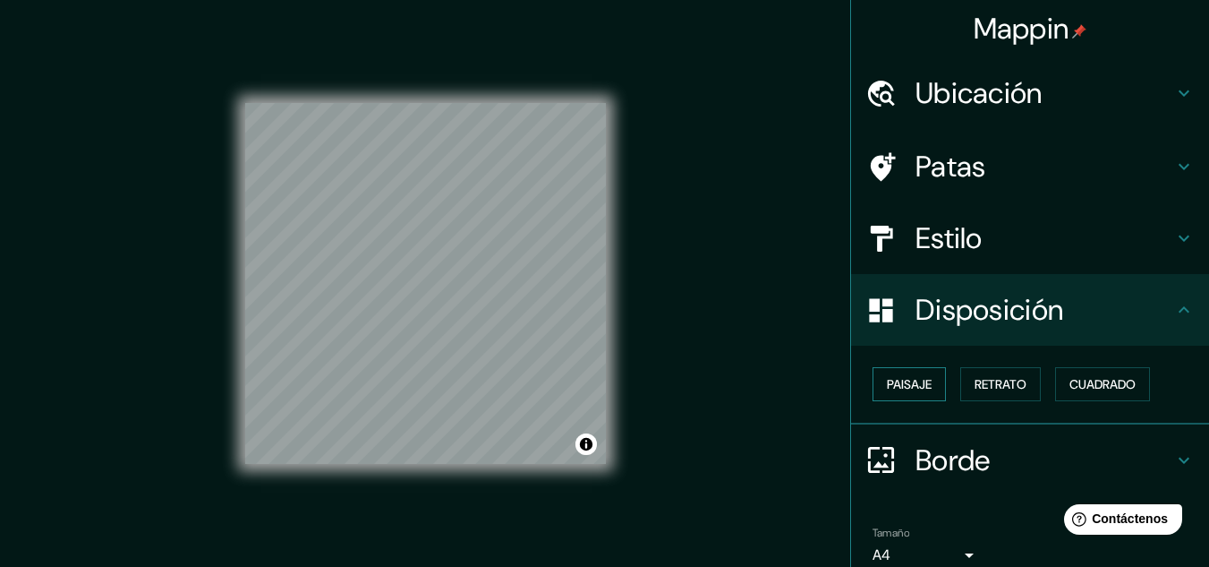
click at [896, 385] on font "Paisaje" at bounding box center [909, 384] width 45 height 16
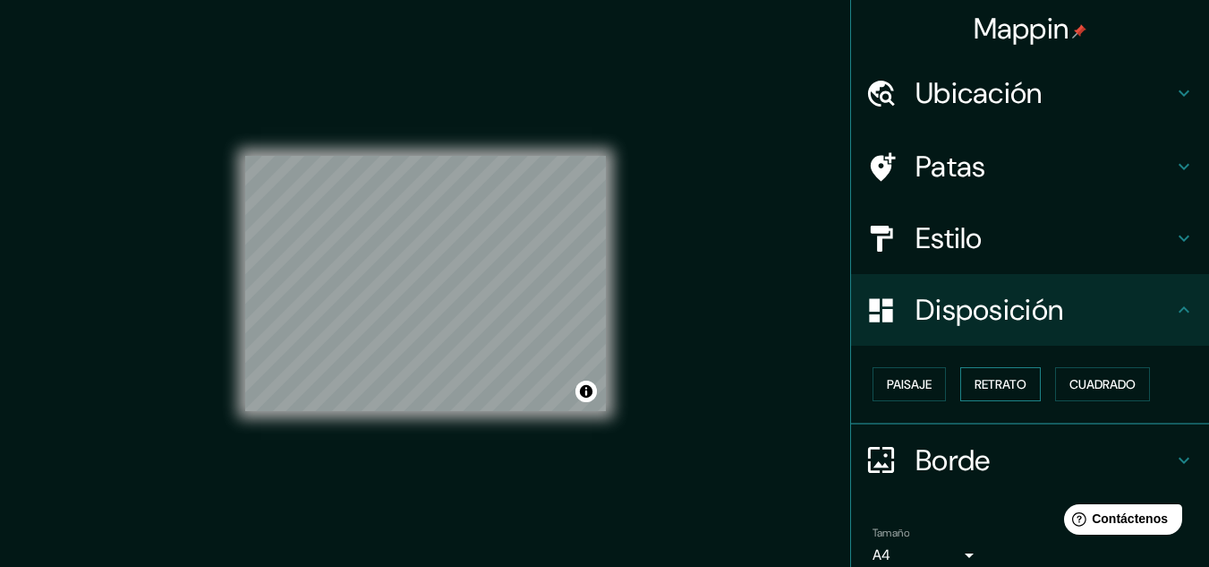
click at [992, 379] on font "Retrato" at bounding box center [1001, 384] width 52 height 16
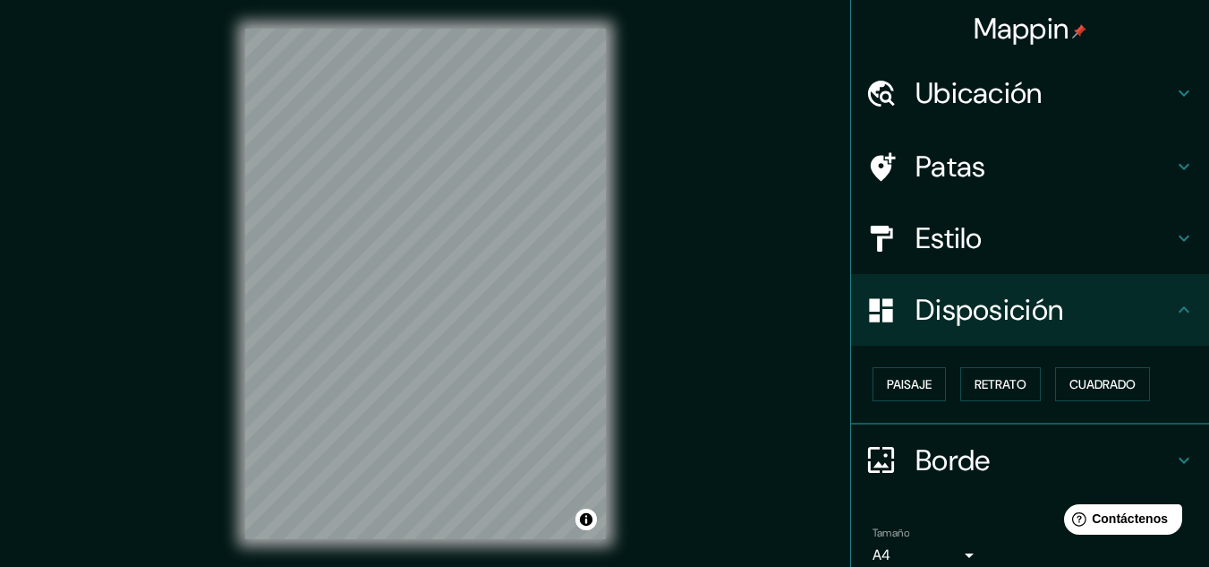
click at [969, 238] on font "Estilo" at bounding box center [949, 238] width 67 height 38
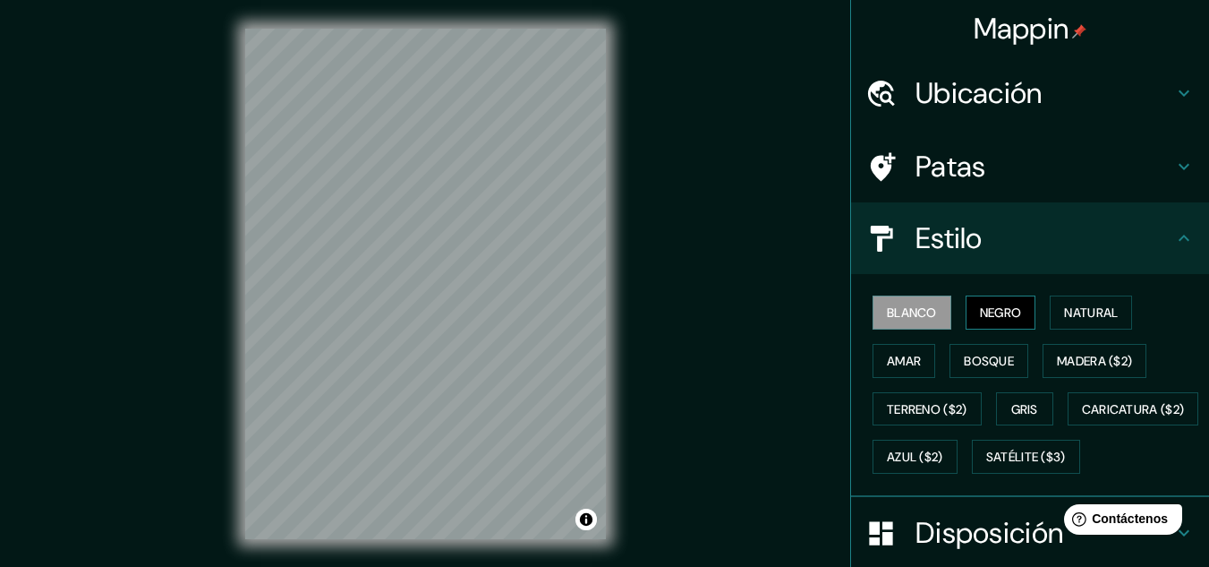
click at [1009, 316] on font "Negro" at bounding box center [1001, 312] width 42 height 16
click at [1097, 312] on font "Natural" at bounding box center [1091, 312] width 54 height 16
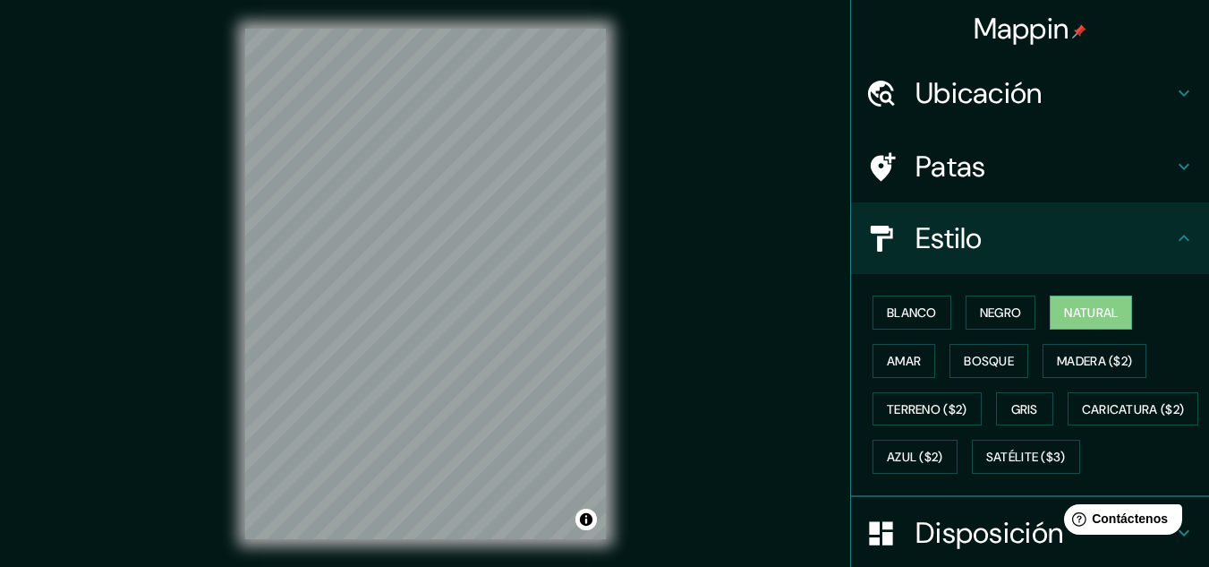
click at [970, 87] on font "Ubicación" at bounding box center [979, 93] width 127 height 38
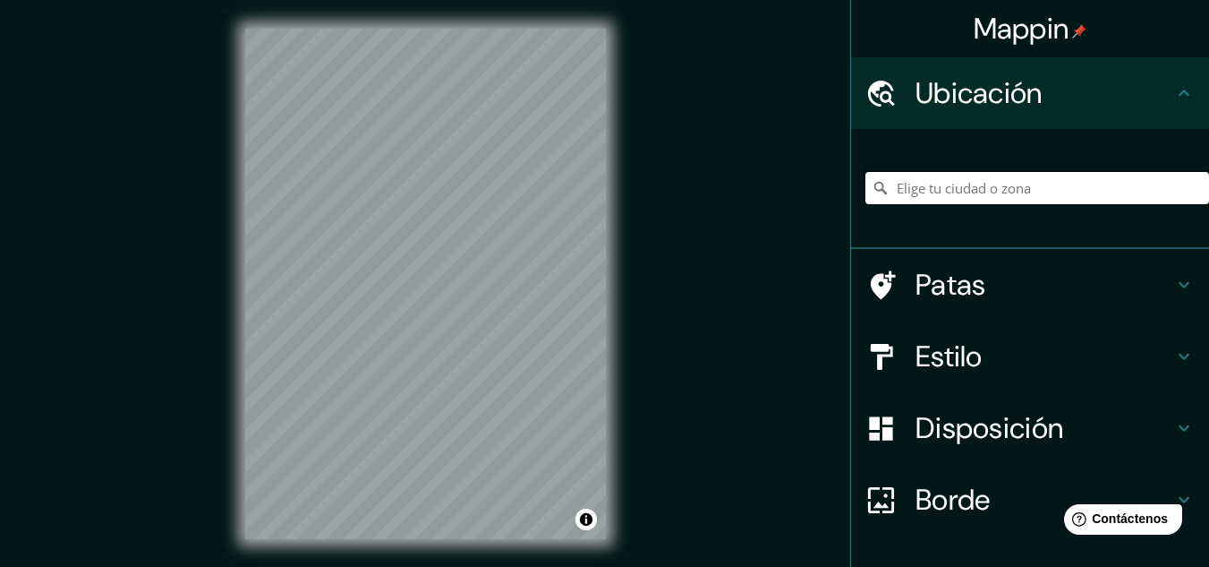
click at [927, 181] on input "Elige tu ciudad o zona" at bounding box center [1038, 188] width 344 height 32
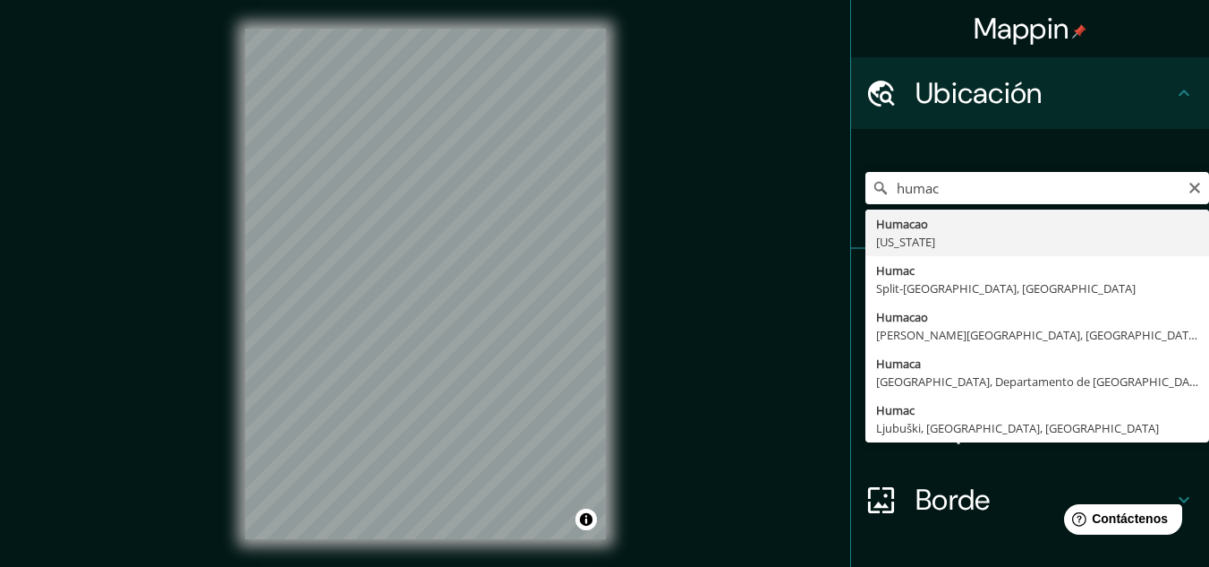
type input "Humacao, [US_STATE]"
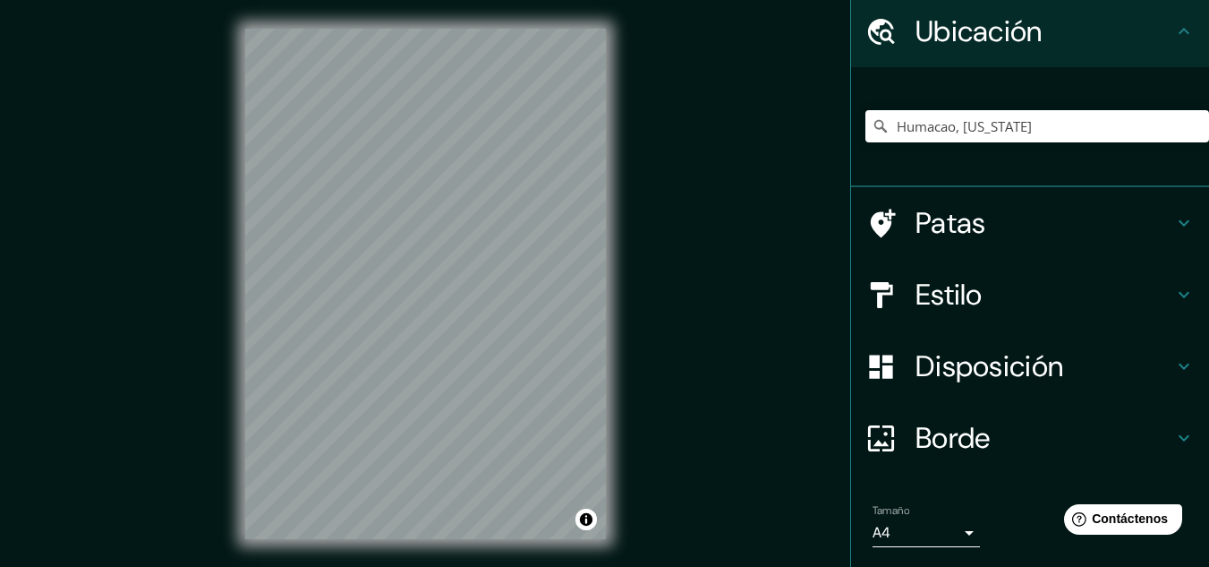
scroll to position [119, 0]
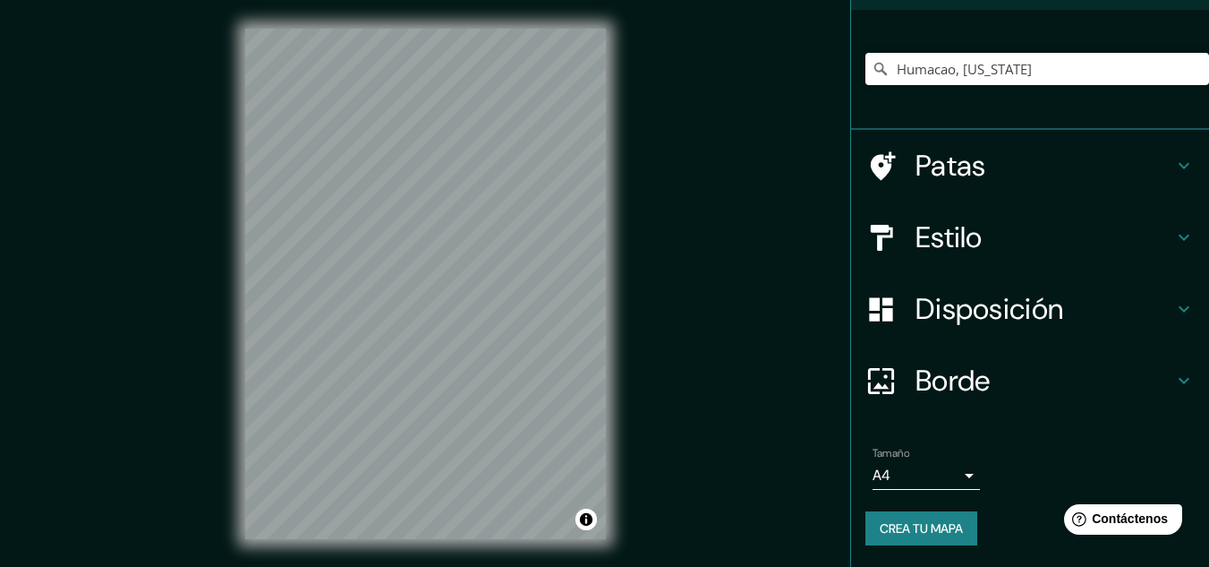
click at [1063, 384] on h4 "Borde" at bounding box center [1045, 381] width 258 height 36
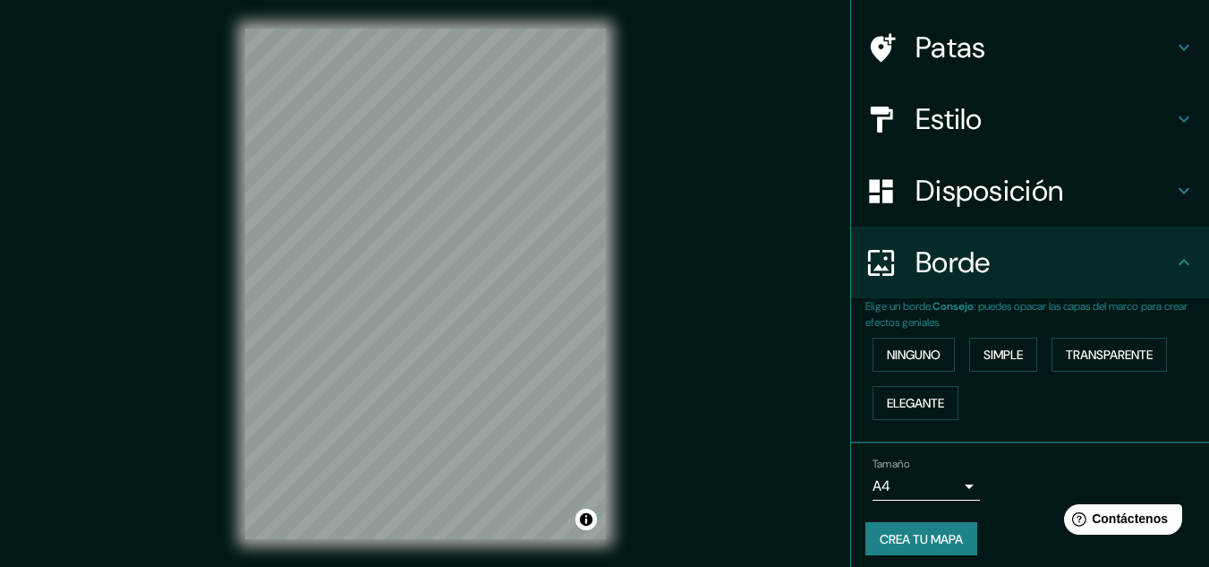
click at [1036, 257] on h4 "Borde" at bounding box center [1045, 262] width 258 height 36
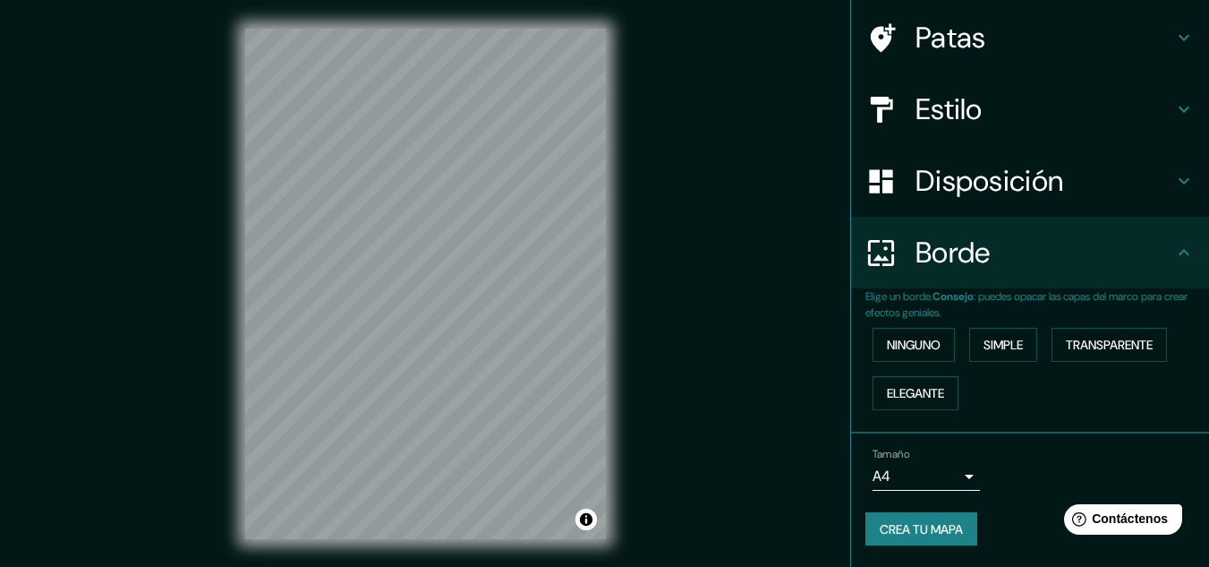
click at [1068, 266] on h4 "Borde" at bounding box center [1045, 253] width 258 height 36
click at [1049, 183] on font "Disposición" at bounding box center [990, 181] width 148 height 38
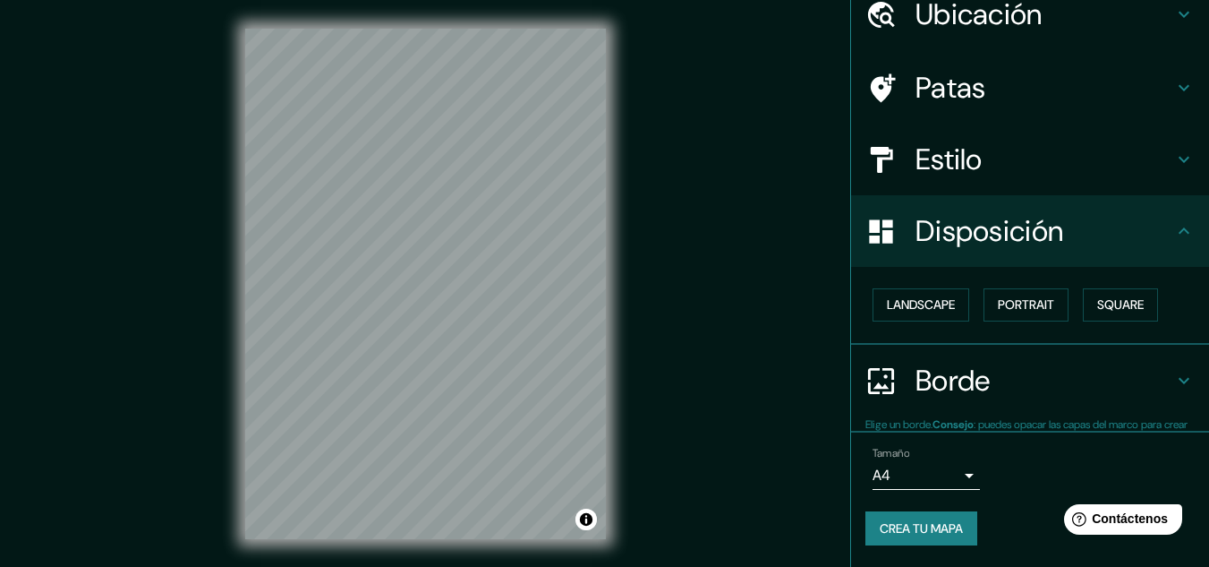
scroll to position [79, 0]
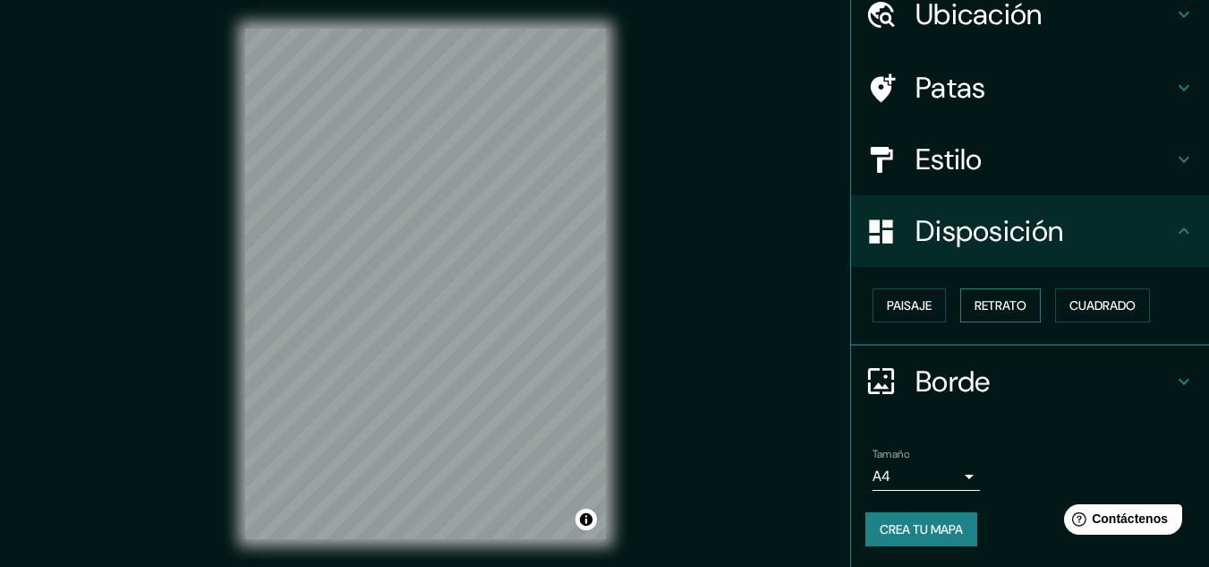
click at [975, 311] on font "Retrato" at bounding box center [1001, 305] width 52 height 16
click at [888, 311] on font "Paisaje" at bounding box center [909, 305] width 45 height 16
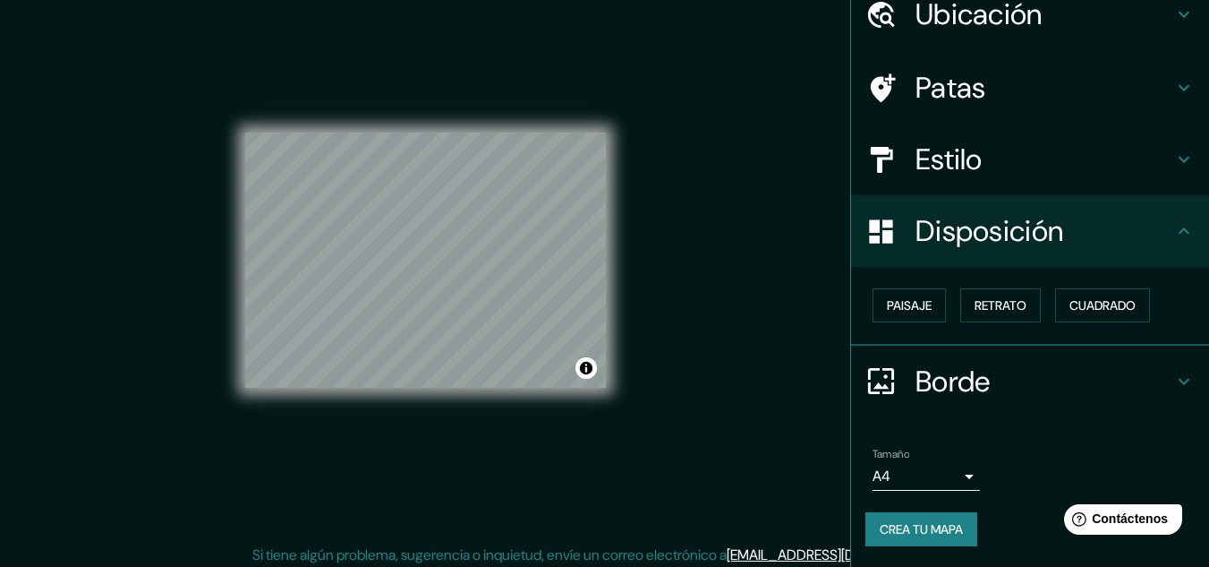
scroll to position [30, 0]
